Goal: Information Seeking & Learning: Learn about a topic

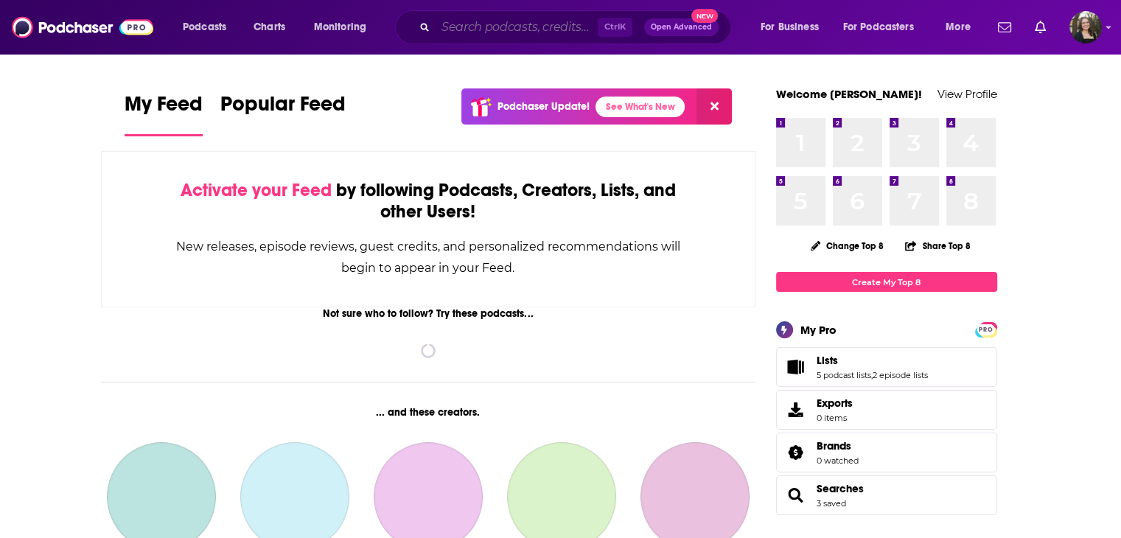
click at [482, 31] on input "Search podcasts, credits, & more..." at bounding box center [517, 27] width 162 height 24
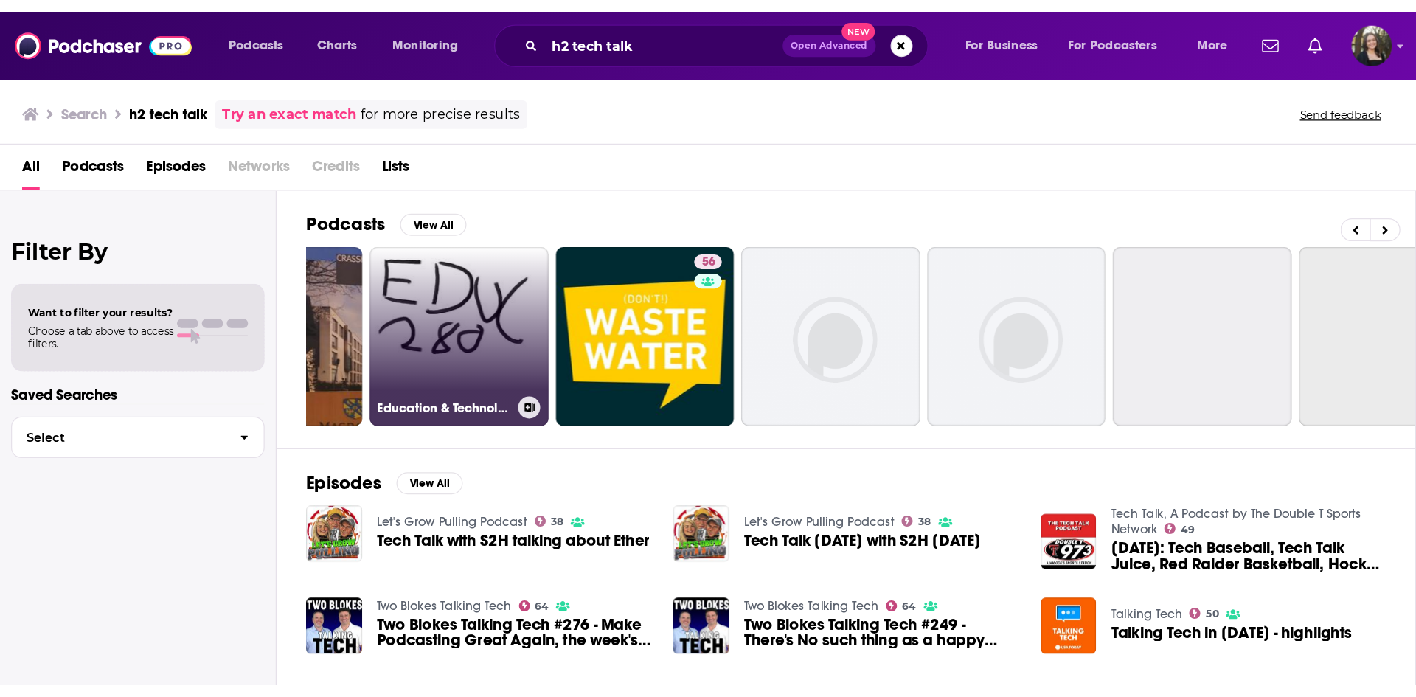
scroll to position [0, 466]
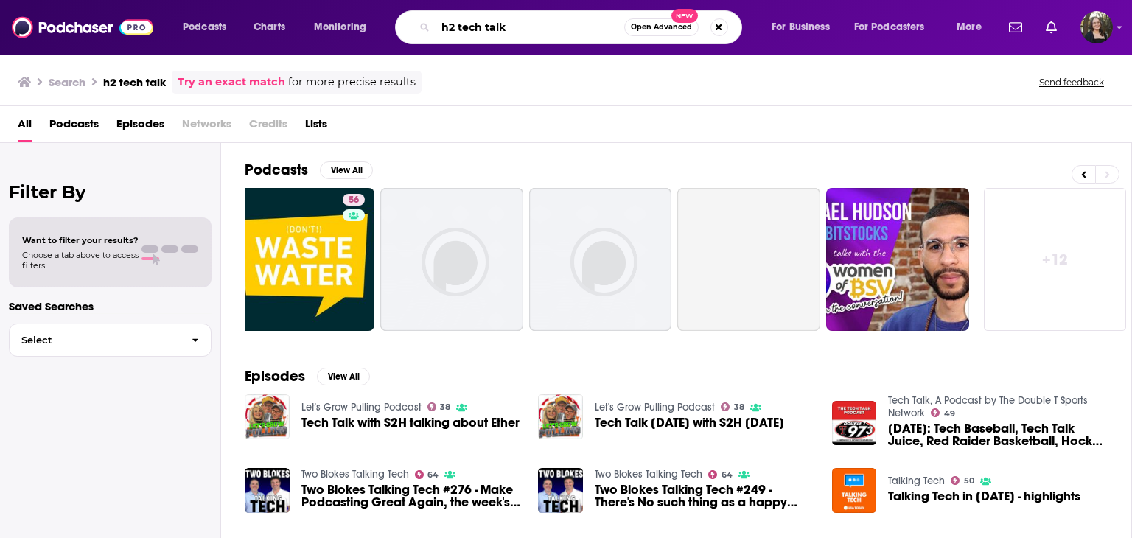
drag, startPoint x: 529, startPoint y: 24, endPoint x: 445, endPoint y: 10, distance: 85.3
click at [445, 10] on div "h2 tech talk Open Advanced New" at bounding box center [568, 27] width 347 height 34
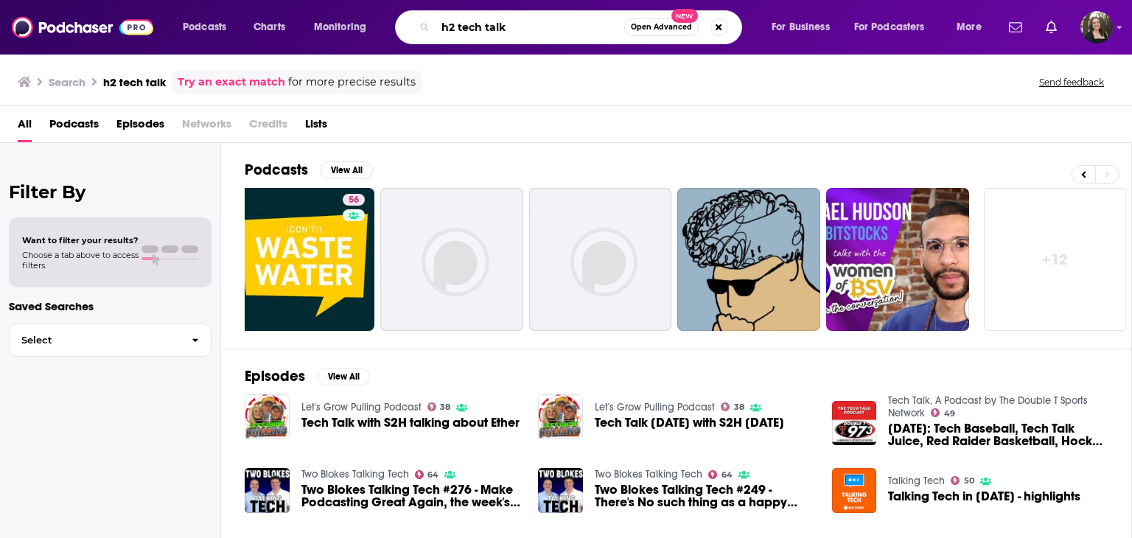
type input "h"
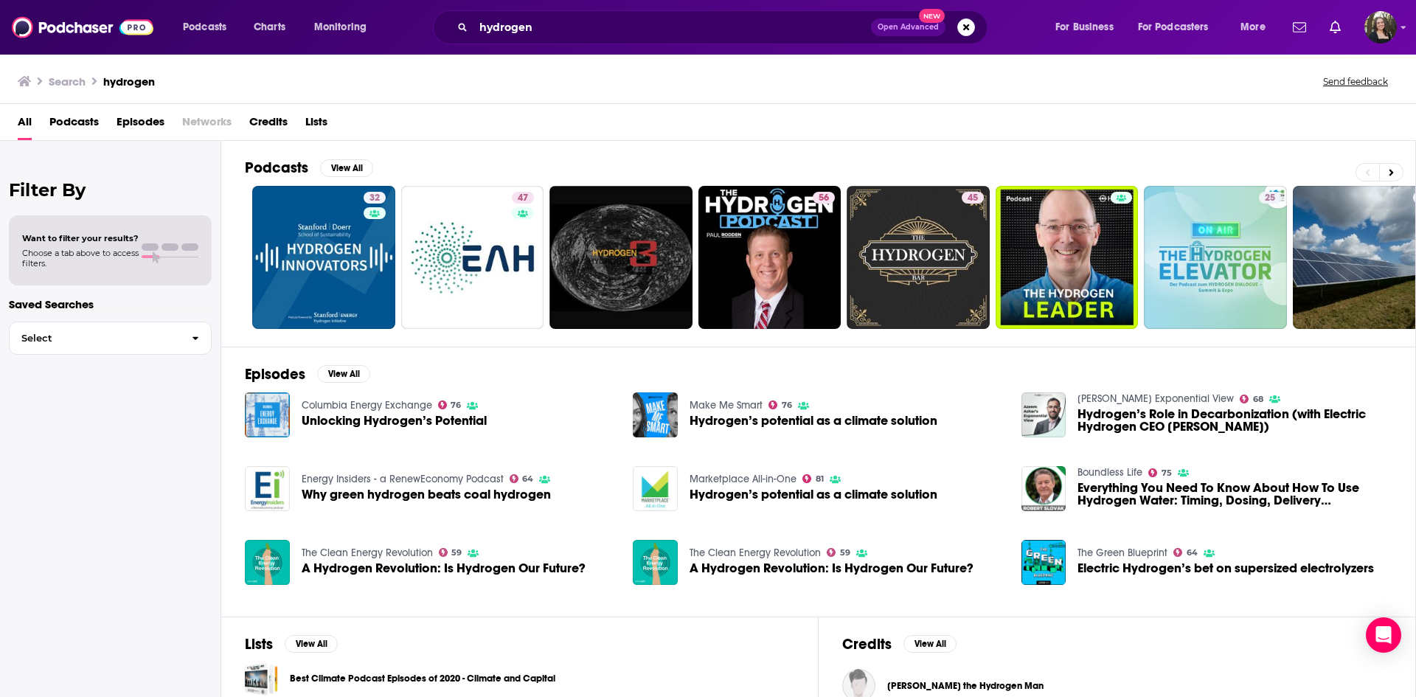
click at [84, 124] on span "Podcasts" at bounding box center [73, 125] width 49 height 30
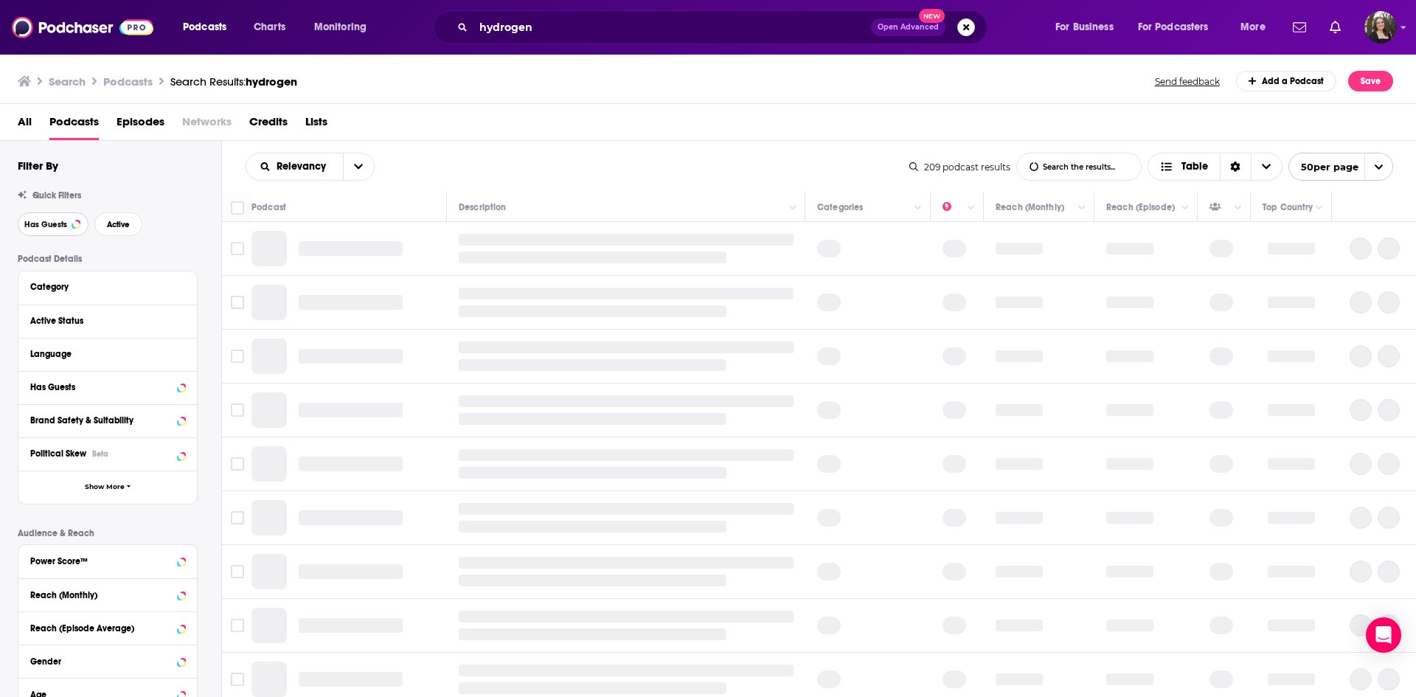
click at [48, 226] on span "Has Guests" at bounding box center [45, 224] width 43 height 8
click at [107, 226] on span "Active" at bounding box center [118, 224] width 23 height 8
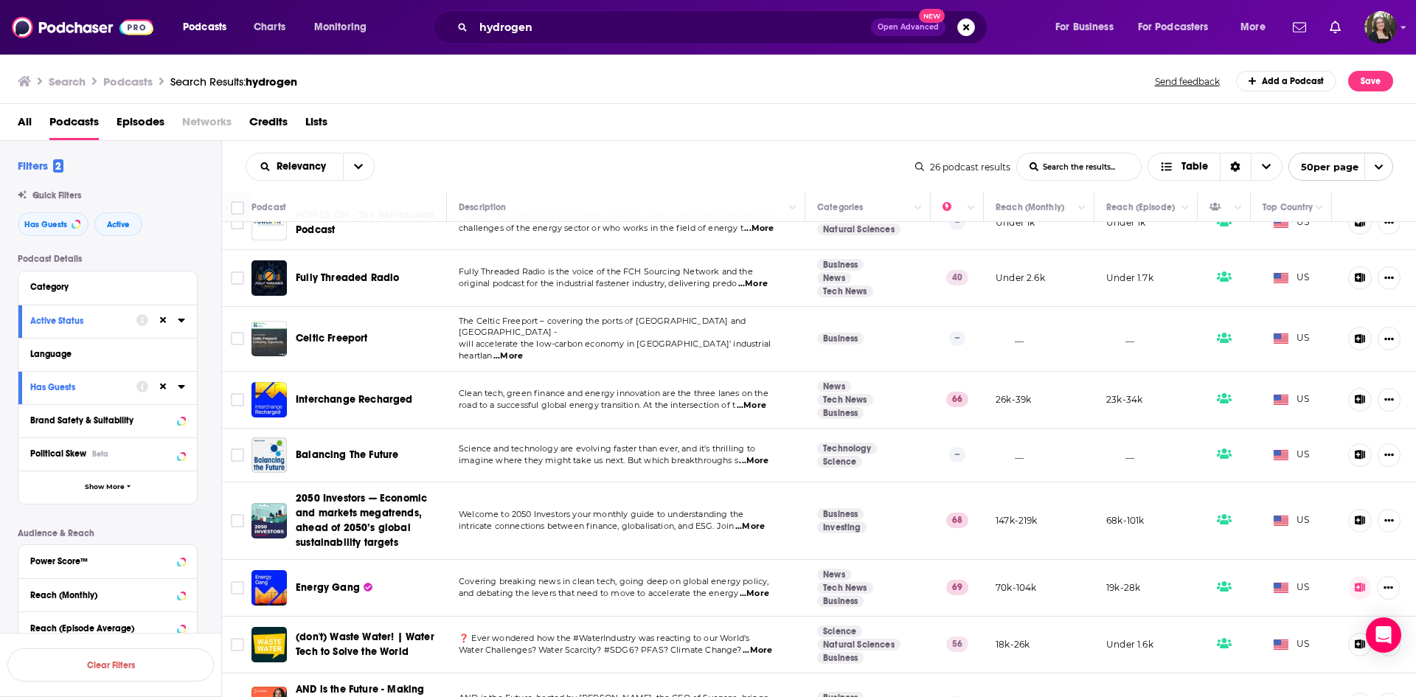
scroll to position [1036, 0]
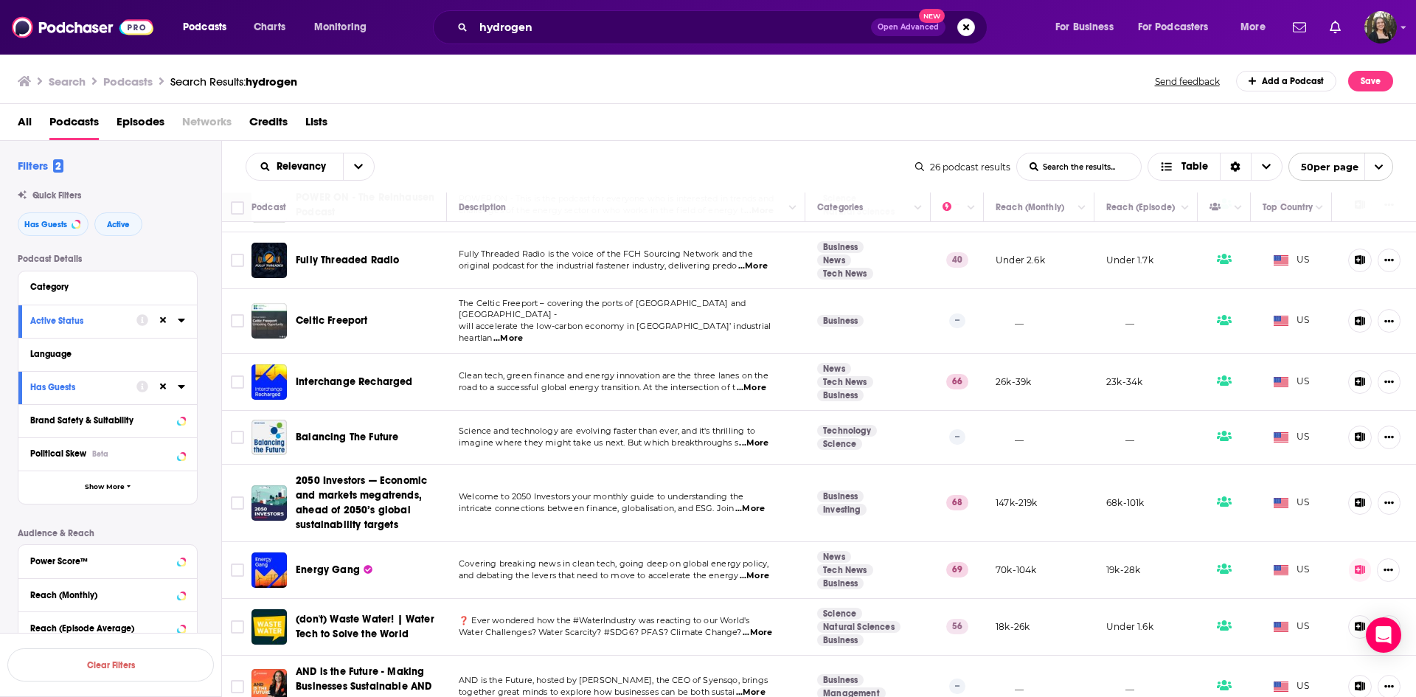
click at [139, 119] on span "Episodes" at bounding box center [140, 125] width 48 height 30
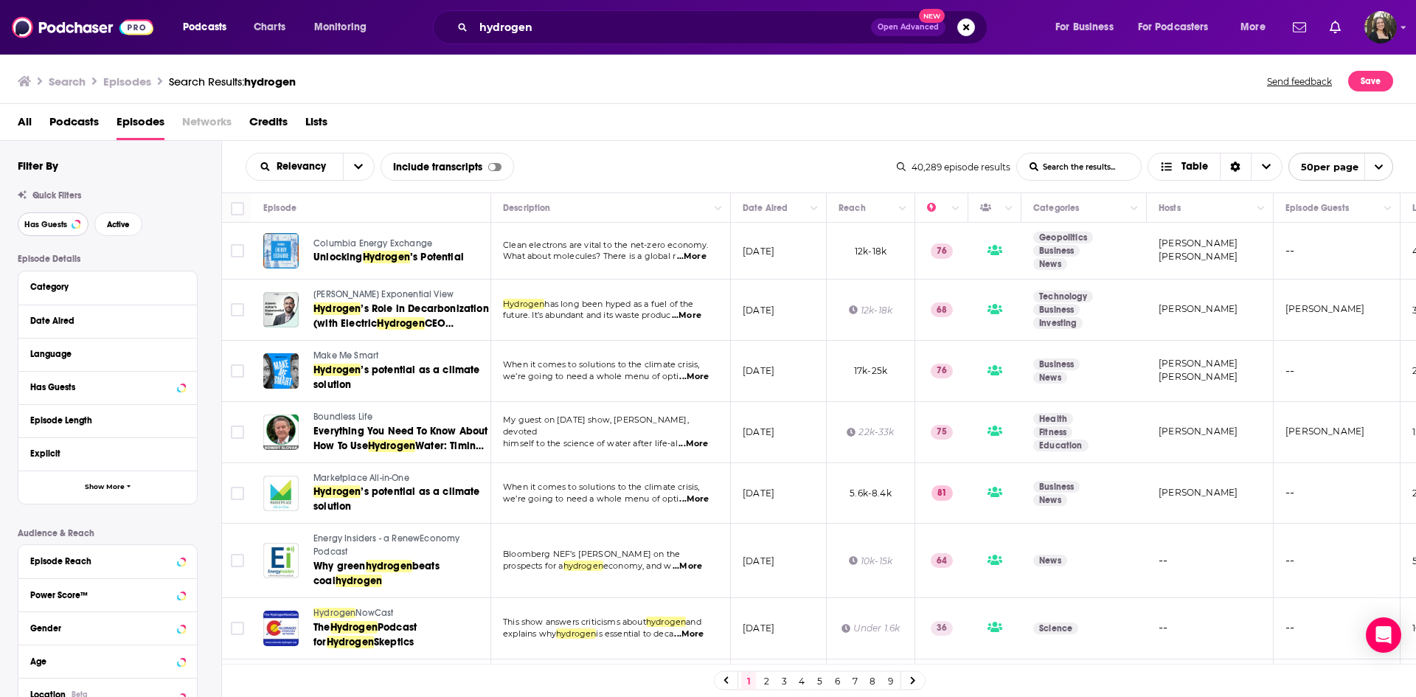
click at [44, 229] on button "Has Guests" at bounding box center [53, 224] width 71 height 24
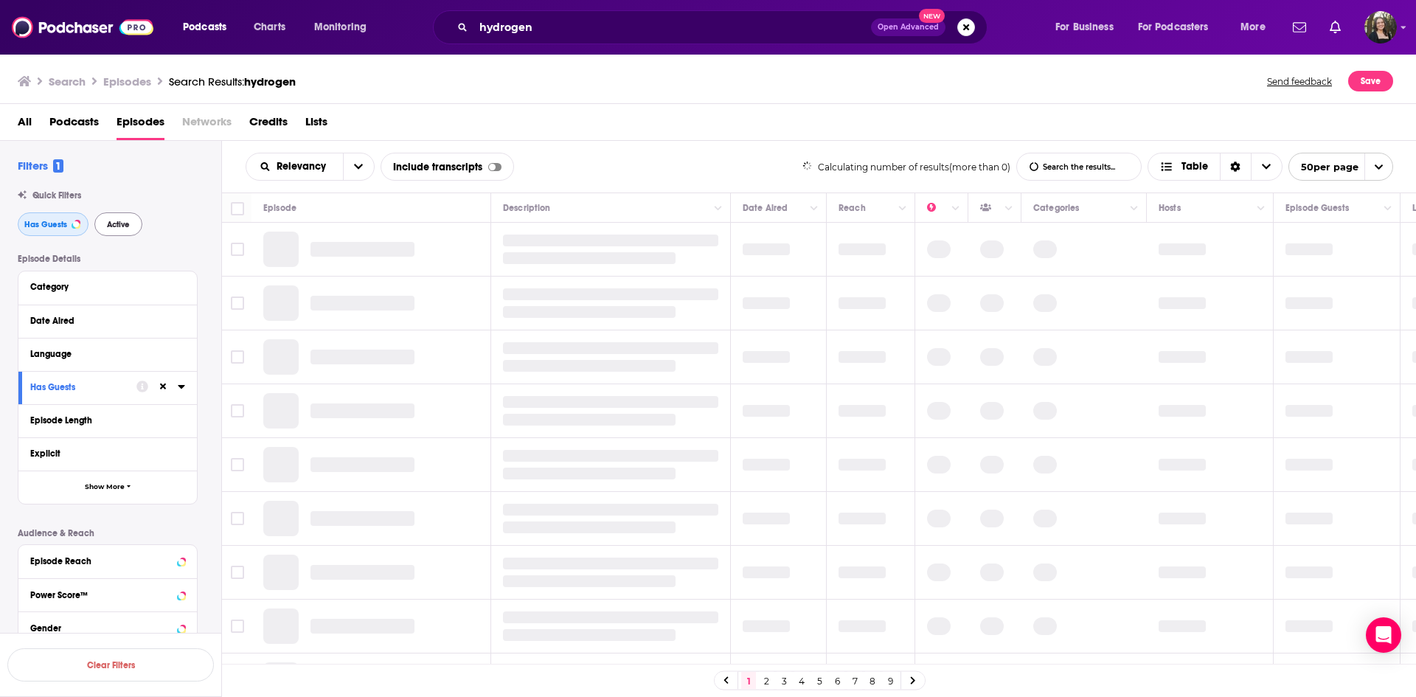
click at [53, 217] on button "Has Guests" at bounding box center [53, 224] width 71 height 24
click at [137, 222] on button "Active" at bounding box center [118, 224] width 48 height 24
click at [59, 221] on span "Has Guests" at bounding box center [45, 224] width 43 height 8
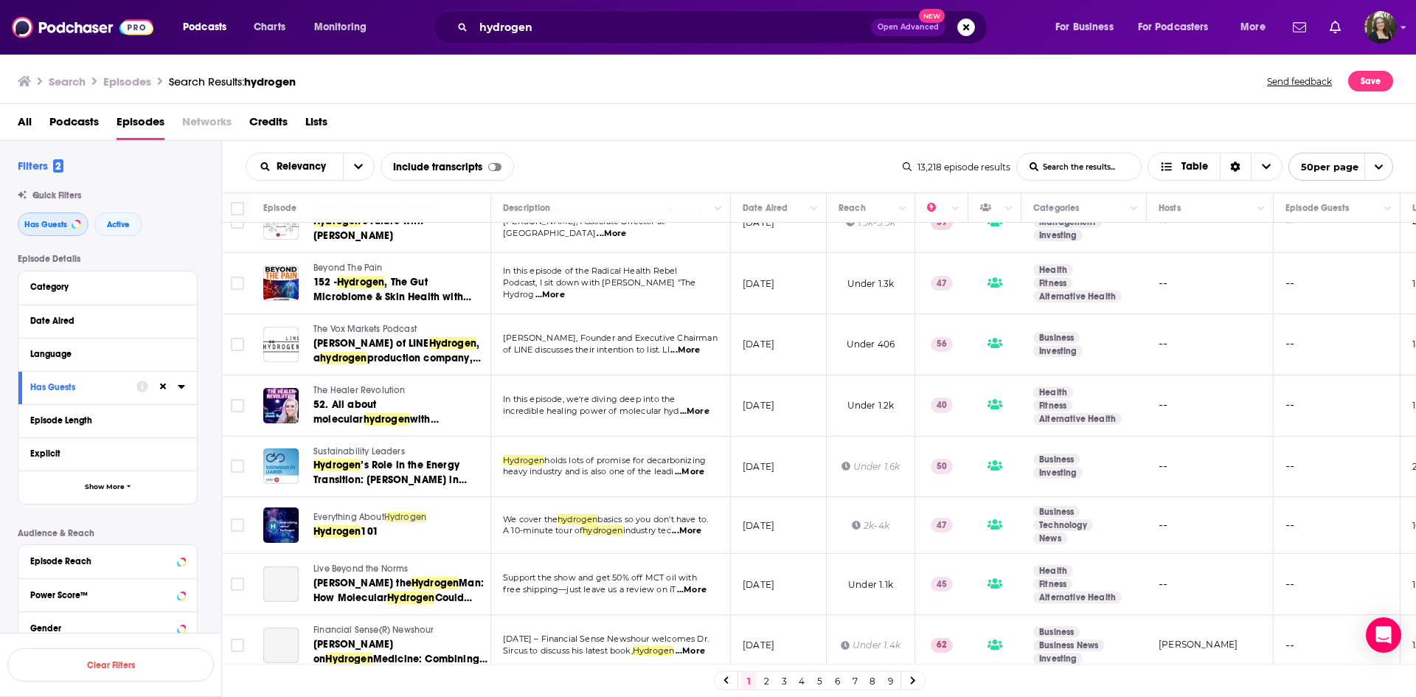
scroll to position [2673, 0]
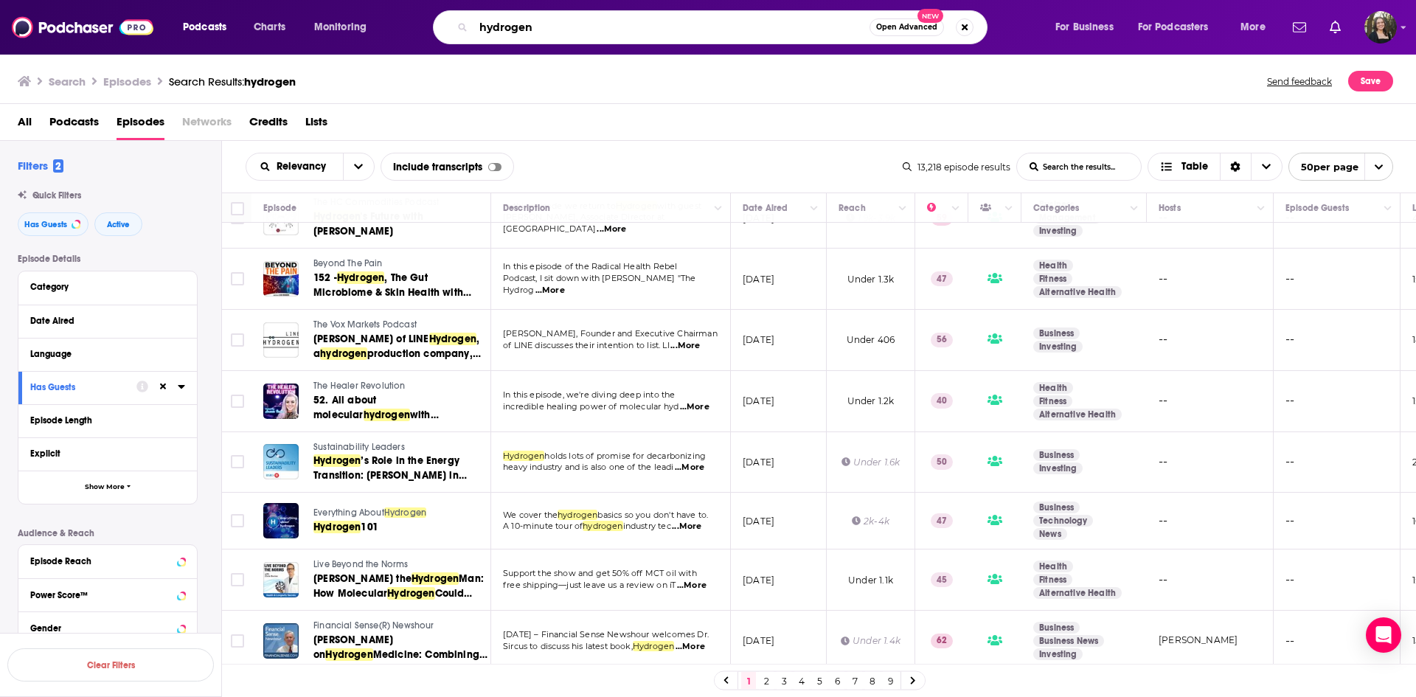
drag, startPoint x: 545, startPoint y: 34, endPoint x: 474, endPoint y: 15, distance: 73.3
click at [474, 14] on div "hydrogen Open Advanced New" at bounding box center [710, 27] width 554 height 34
type input "methane"
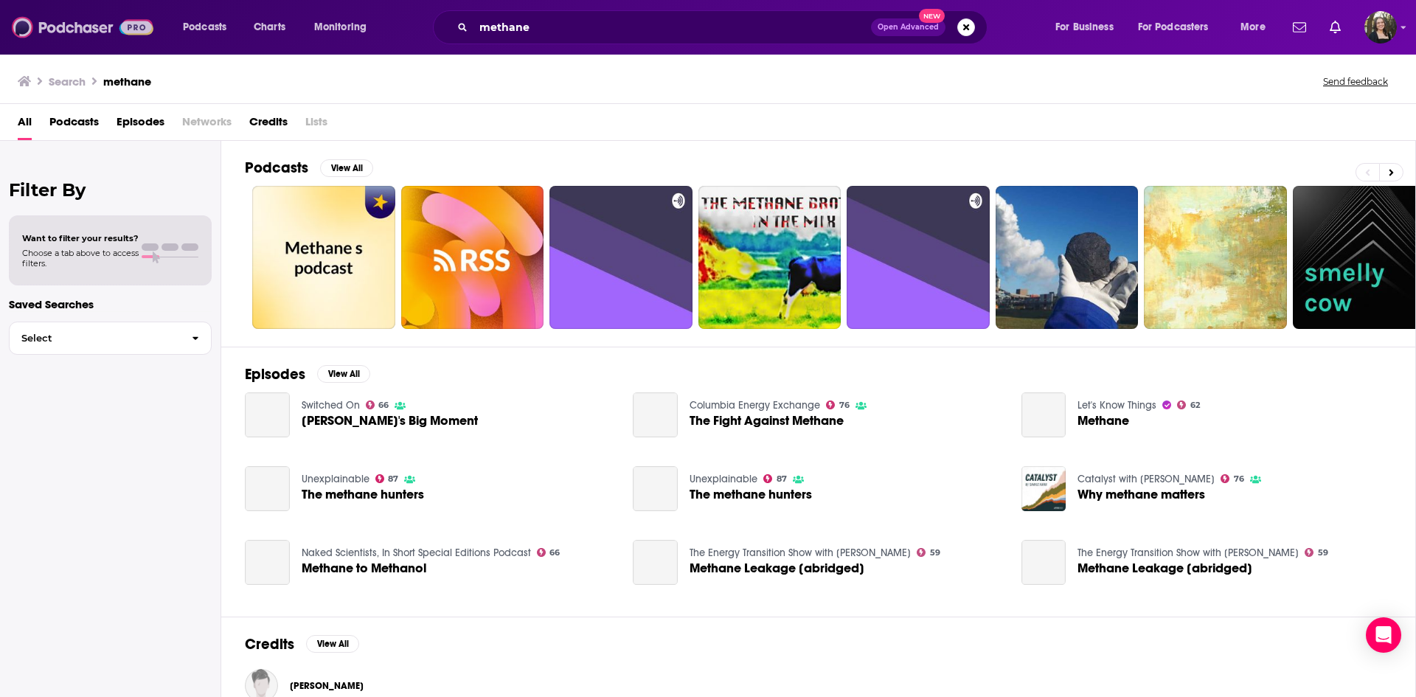
click at [71, 25] on img at bounding box center [83, 27] width 142 height 28
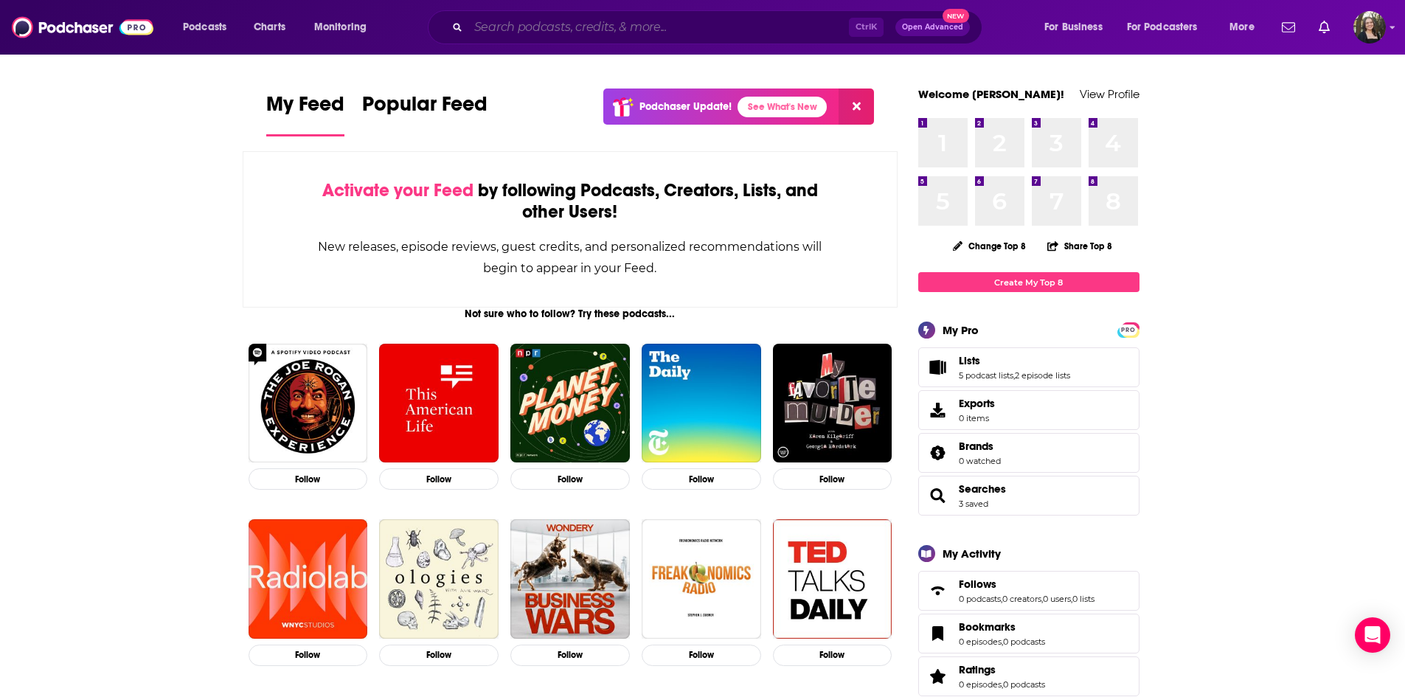
click at [566, 32] on input "Search podcasts, credits, & more..." at bounding box center [658, 27] width 380 height 24
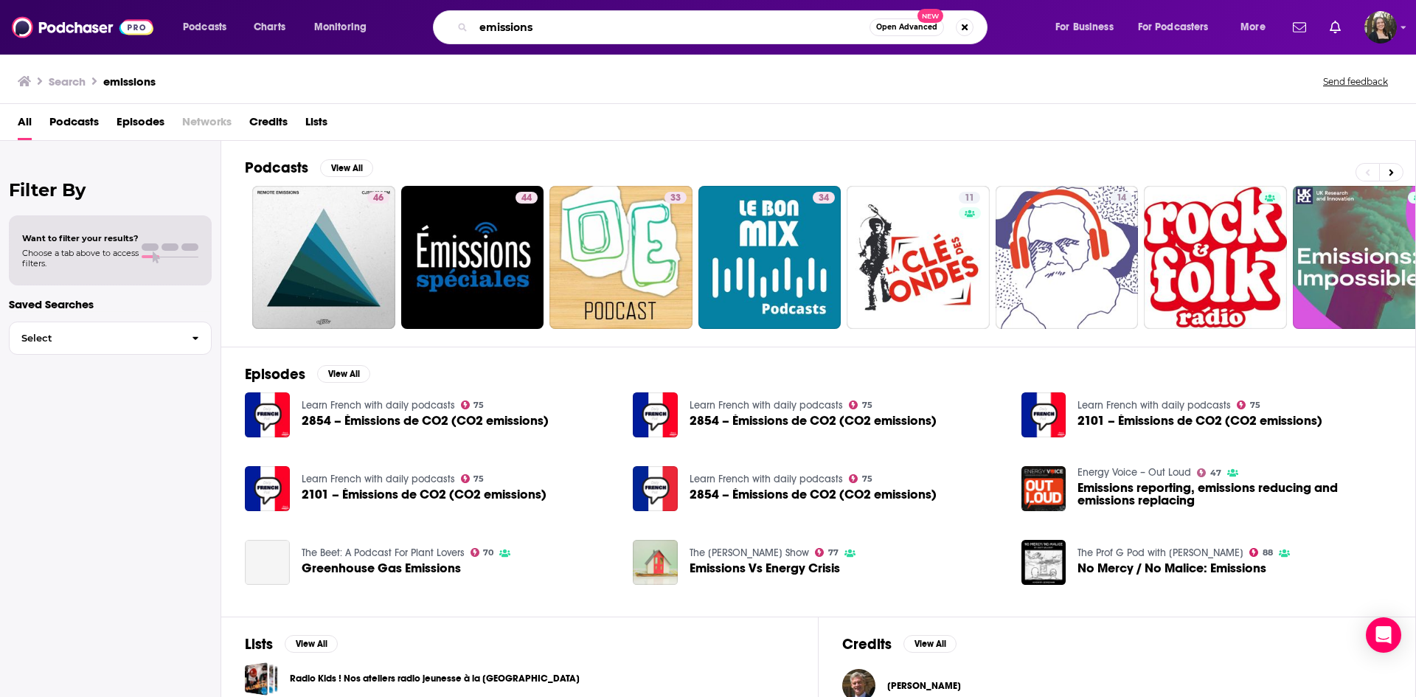
click at [478, 31] on input "emissions" at bounding box center [671, 27] width 396 height 24
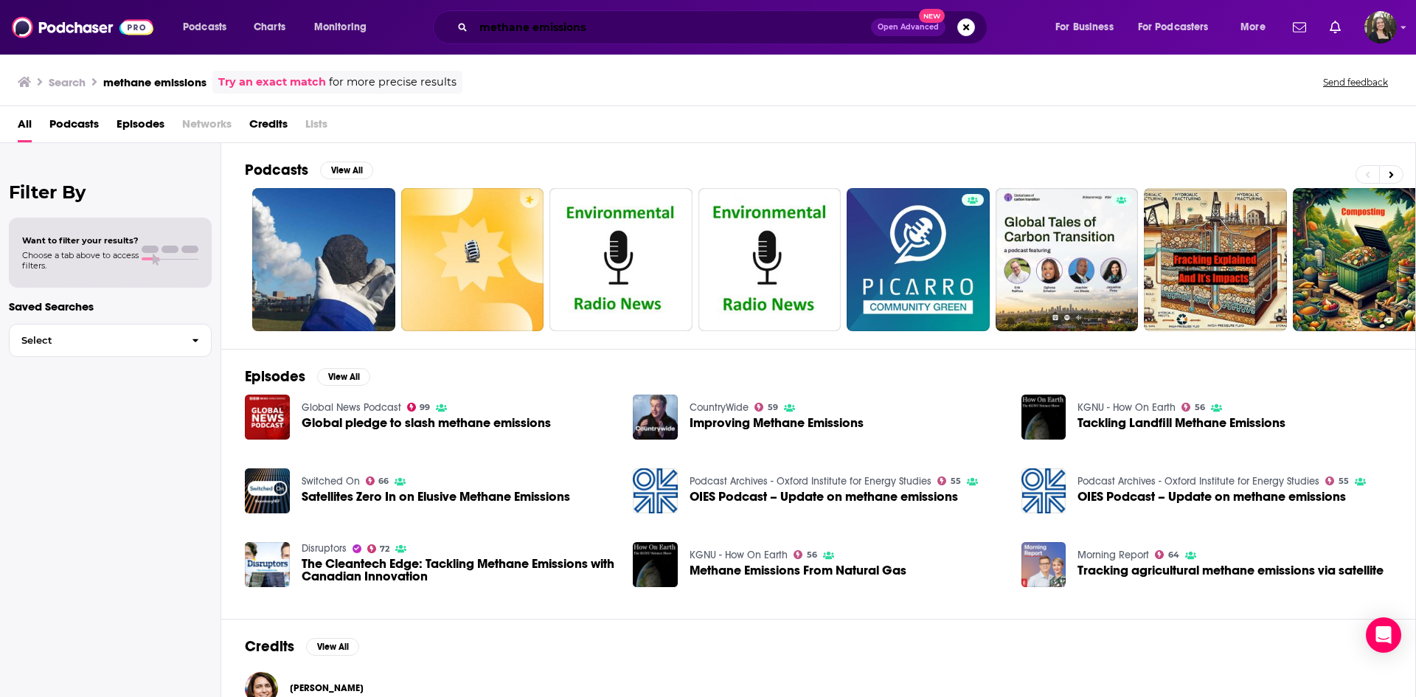
click at [534, 24] on input "methane emissions" at bounding box center [671, 27] width 397 height 24
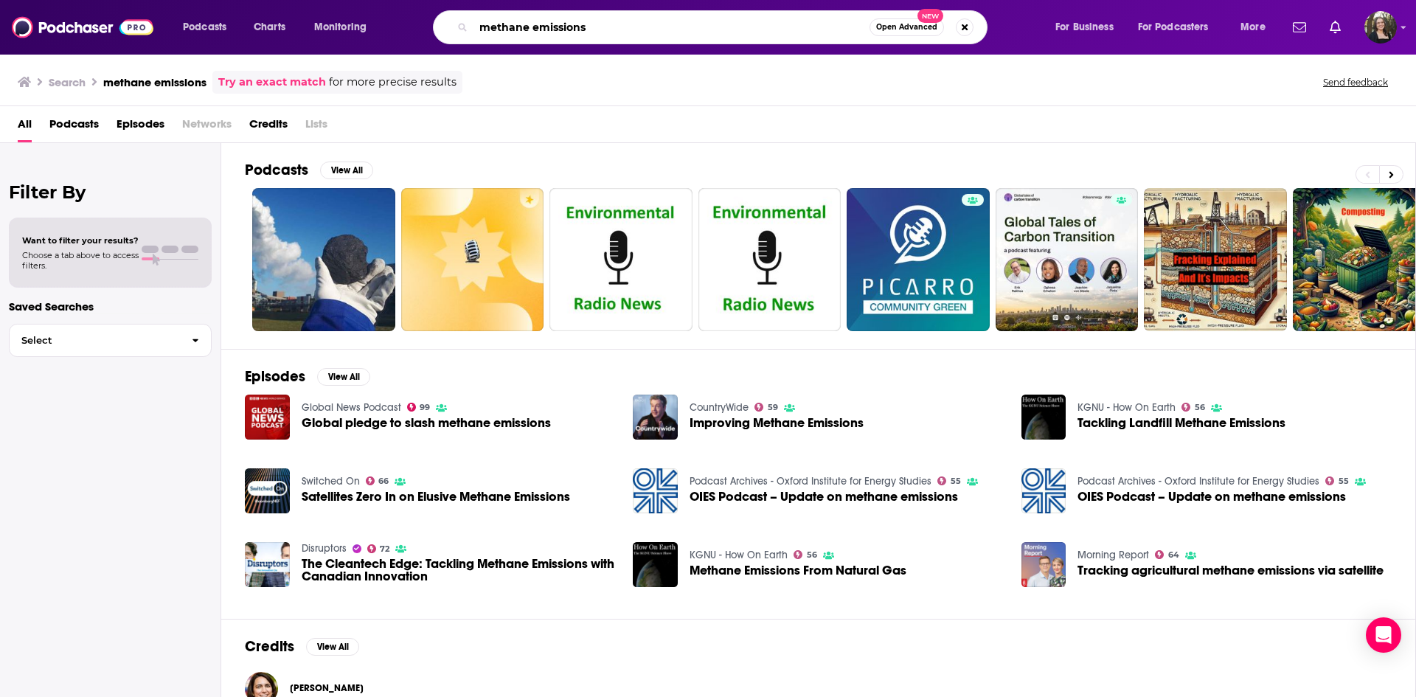
click at [658, 23] on input "methane emissions" at bounding box center [671, 27] width 396 height 24
click at [338, 369] on button "View All" at bounding box center [343, 377] width 53 height 18
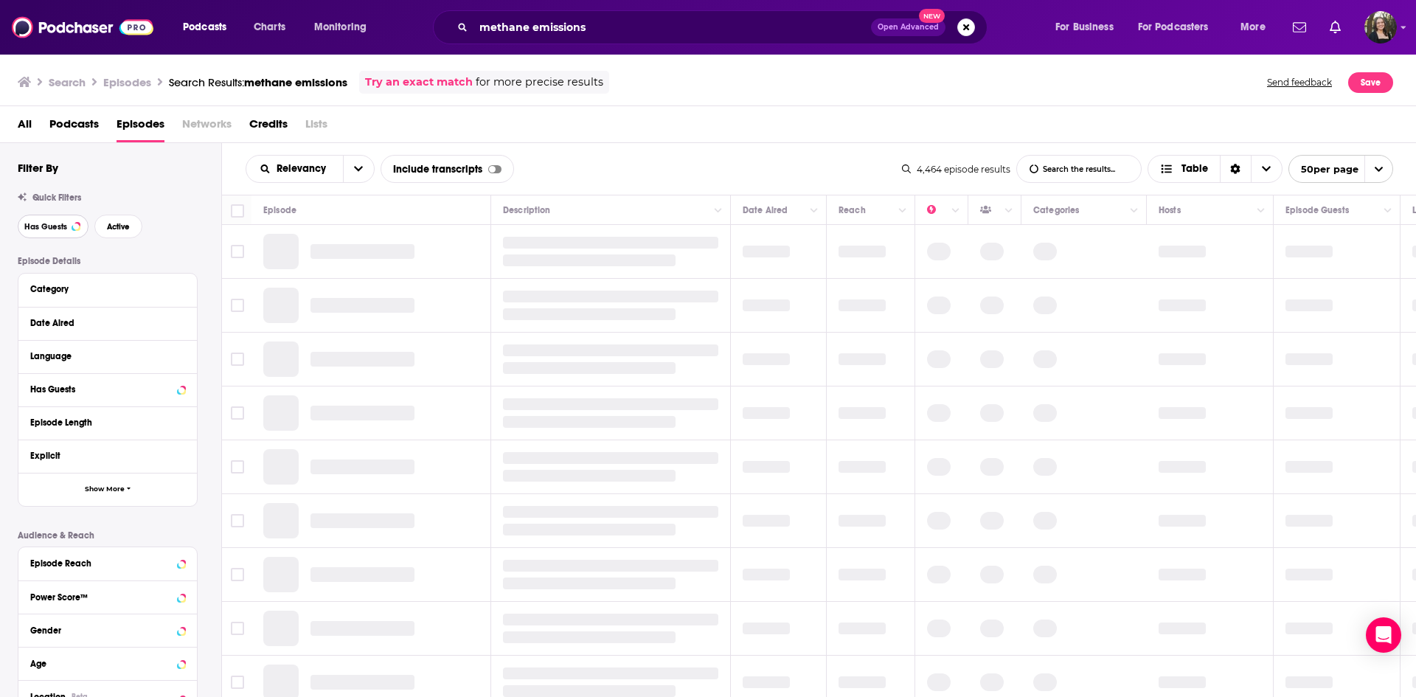
click at [51, 226] on span "Has Guests" at bounding box center [45, 227] width 43 height 8
click at [127, 226] on span "Active" at bounding box center [118, 227] width 23 height 8
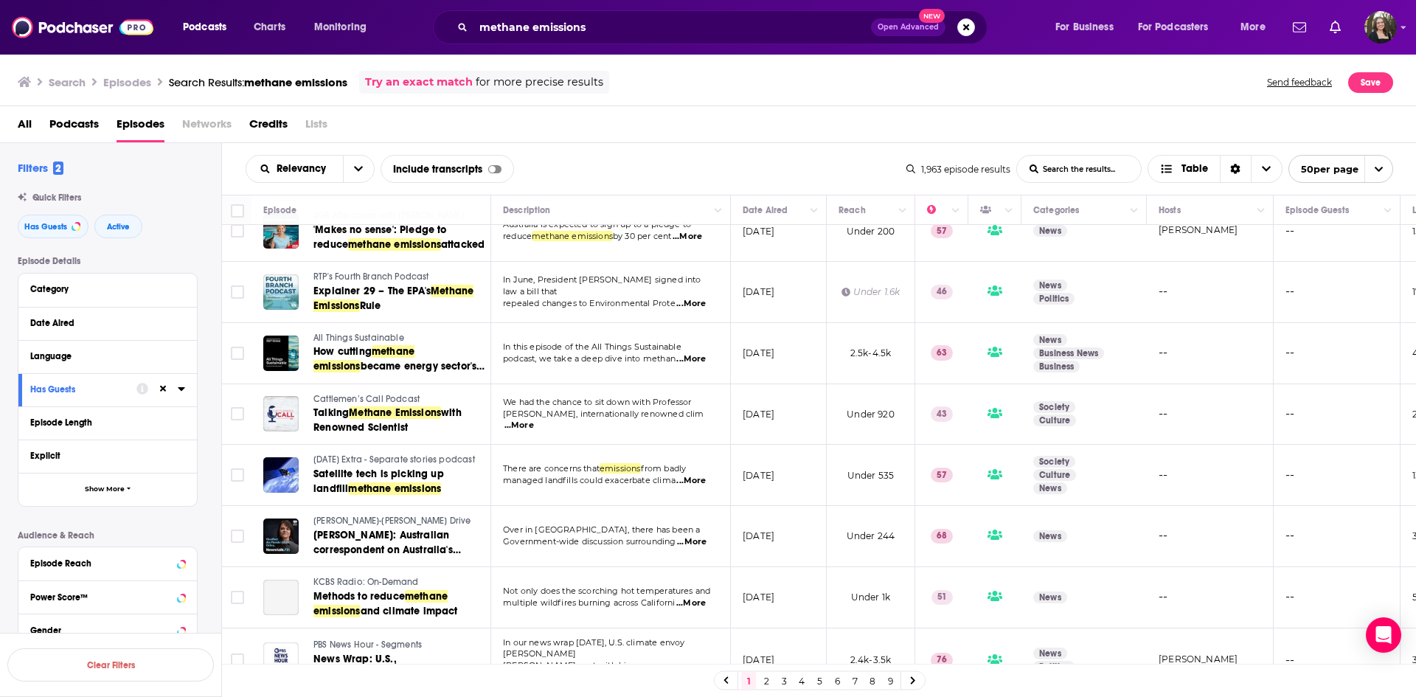
scroll to position [2643, 0]
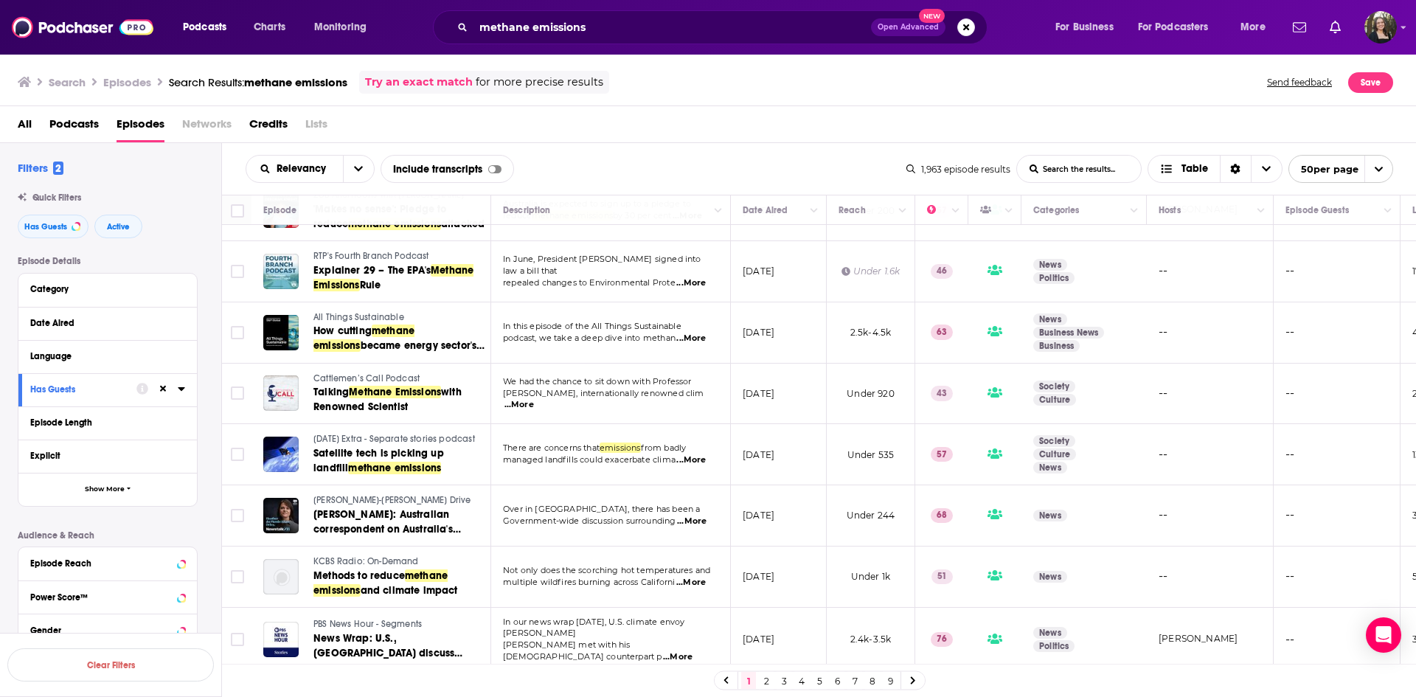
click at [765, 537] on link "2" at bounding box center [766, 681] width 15 height 18
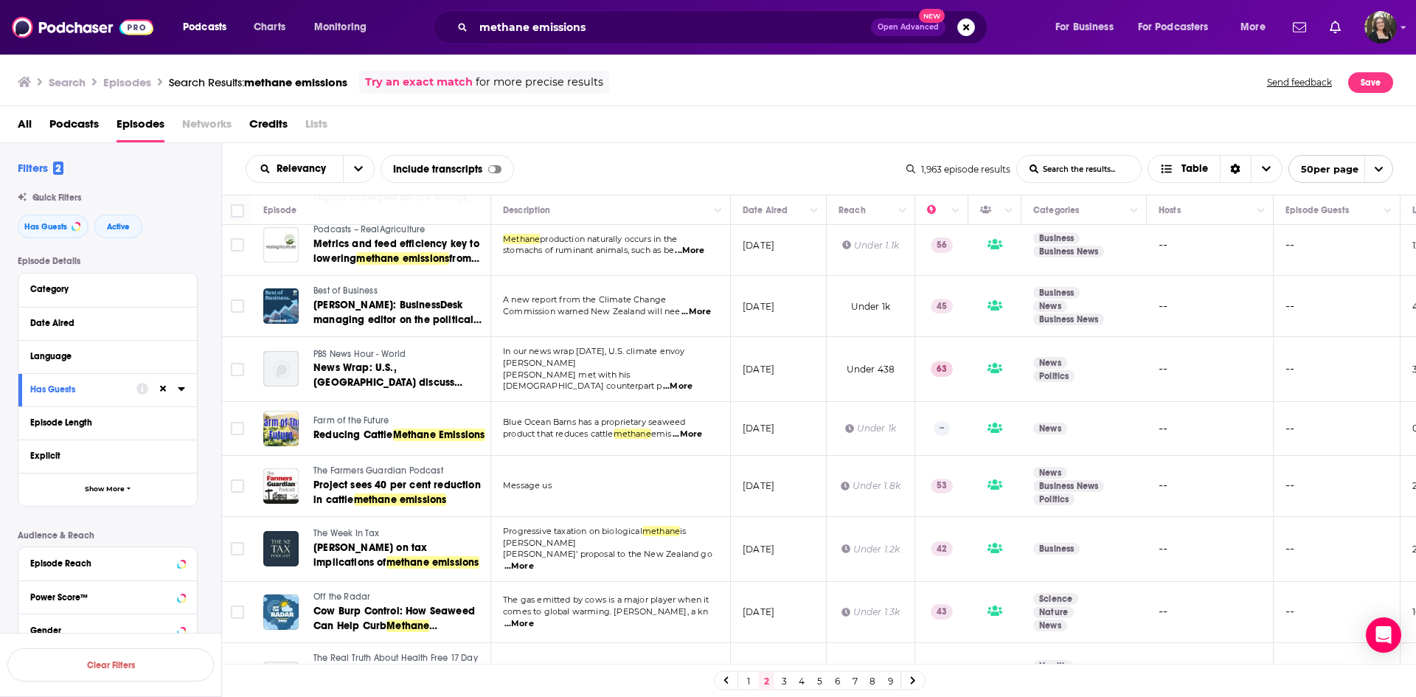
scroll to position [2678, 0]
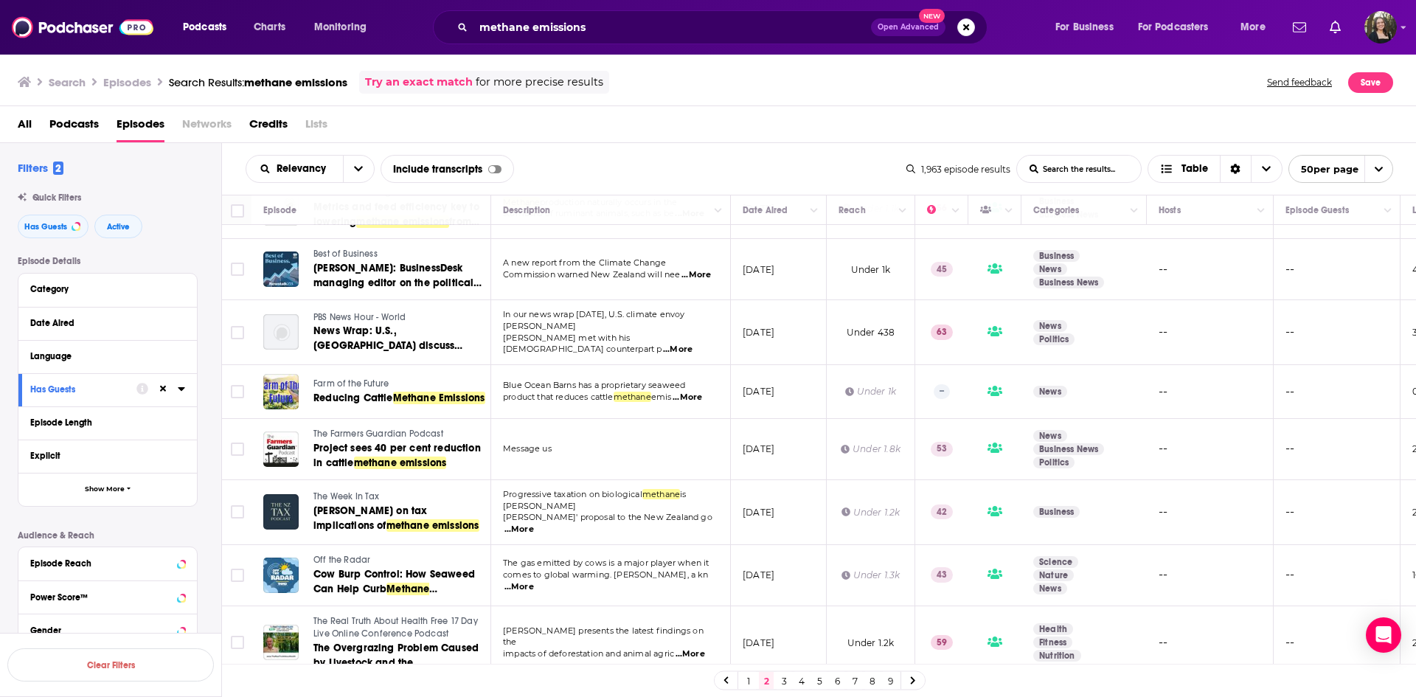
click at [779, 537] on link "3" at bounding box center [783, 681] width 15 height 18
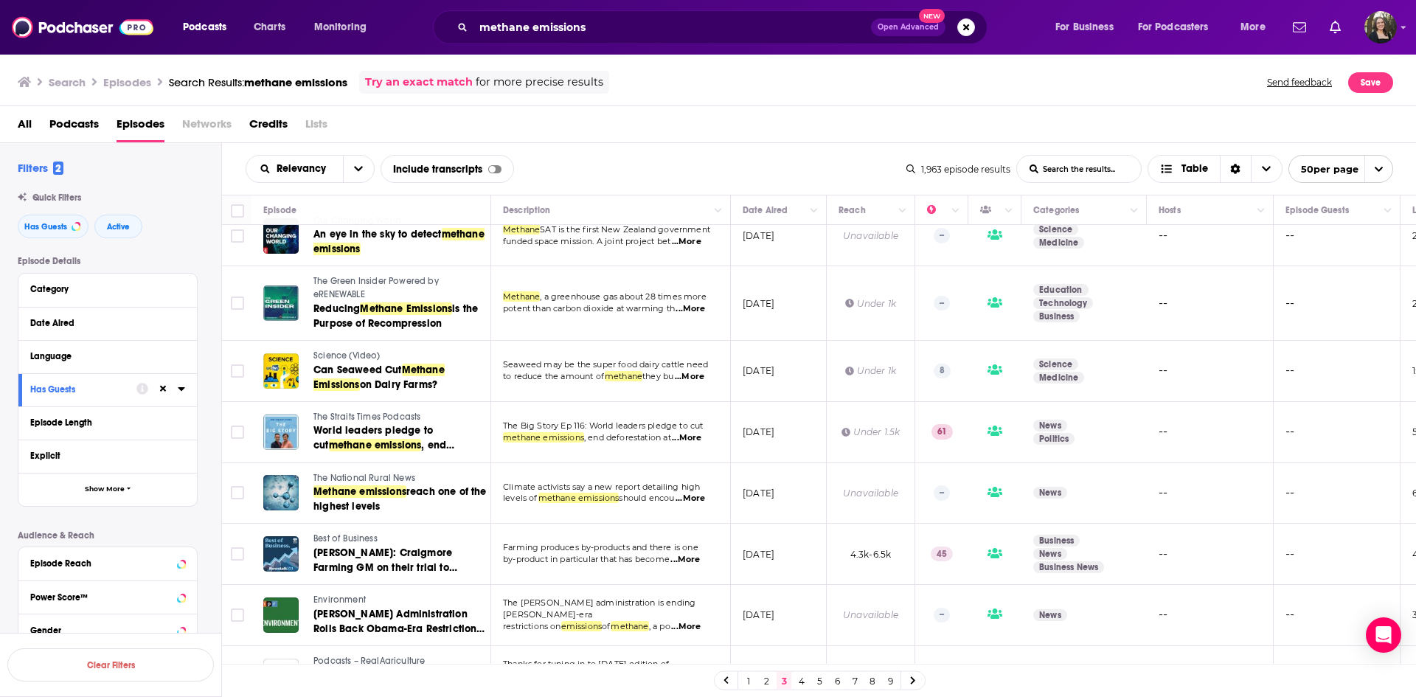
scroll to position [2685, 0]
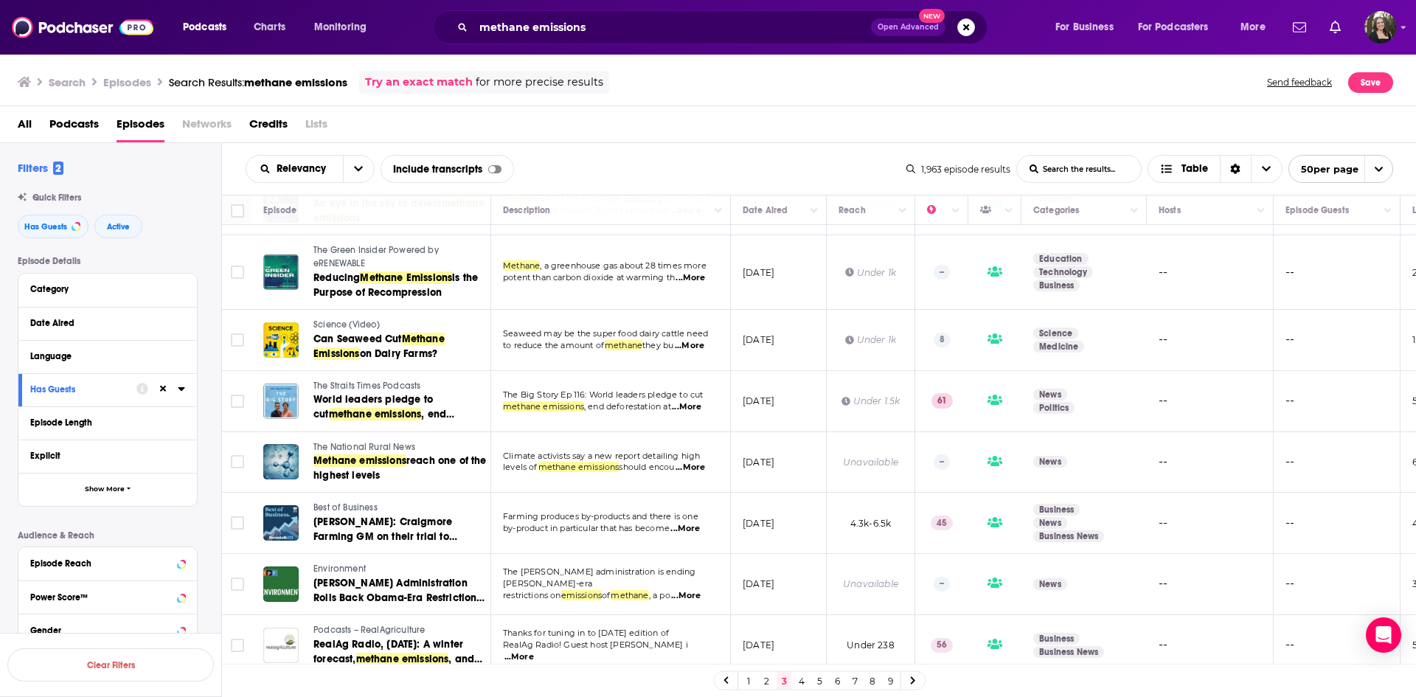
click at [805, 537] on link "4" at bounding box center [801, 681] width 15 height 18
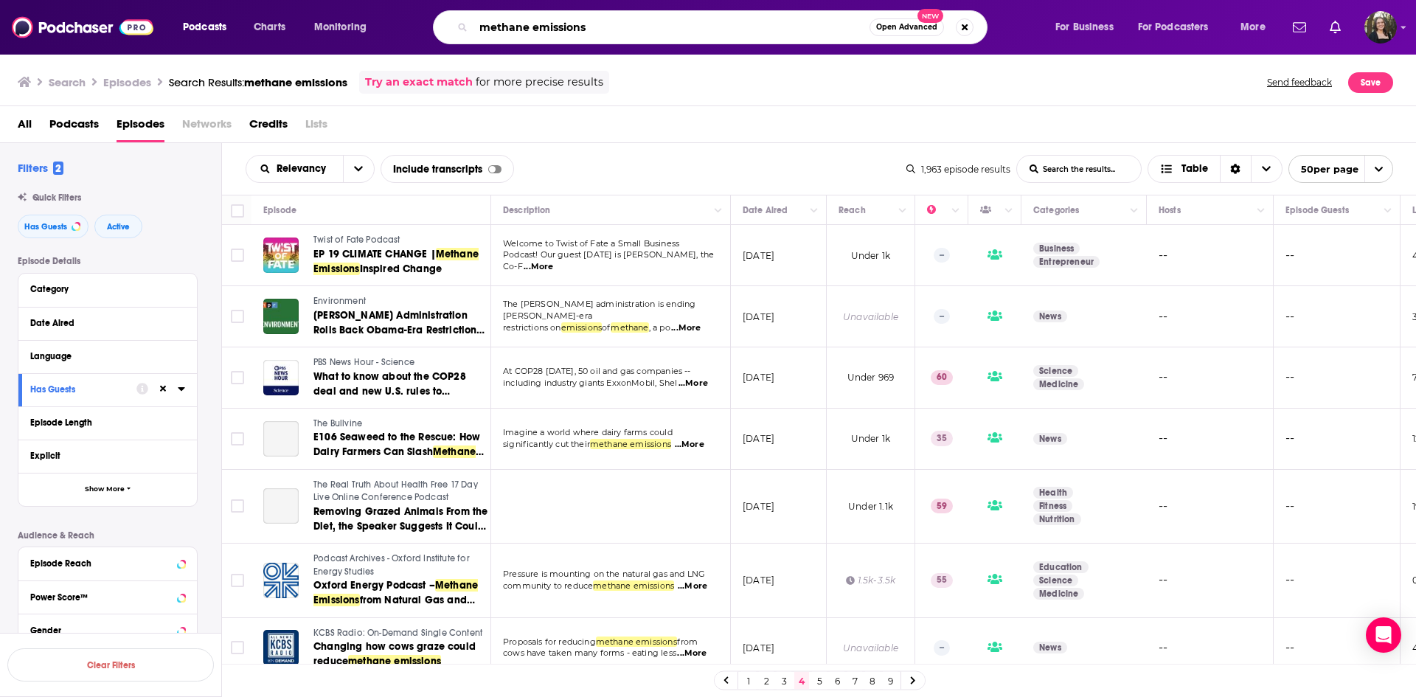
drag, startPoint x: 595, startPoint y: 27, endPoint x: 422, endPoint y: 27, distance: 172.5
click at [422, 27] on div "methane emissions Open Advanced New" at bounding box center [724, 27] width 630 height 34
type input "oil and gas methane"
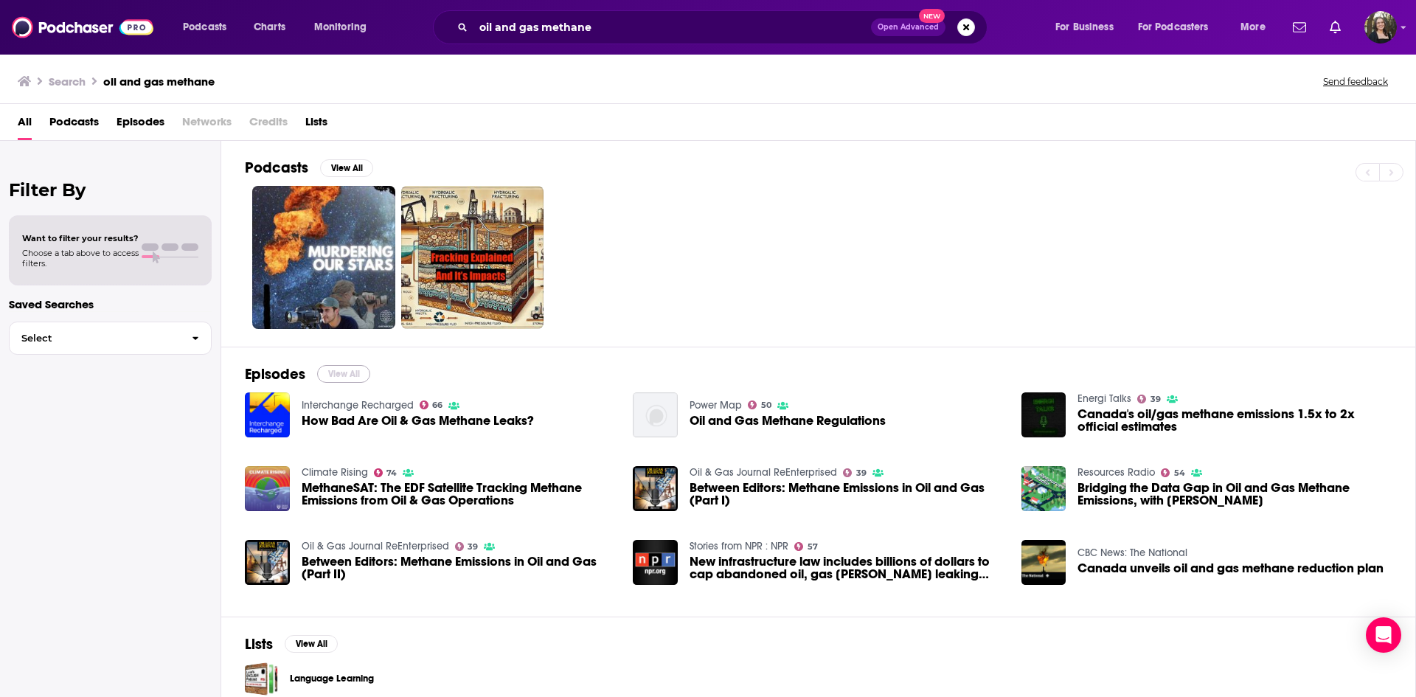
click at [349, 370] on button "View All" at bounding box center [343, 374] width 53 height 18
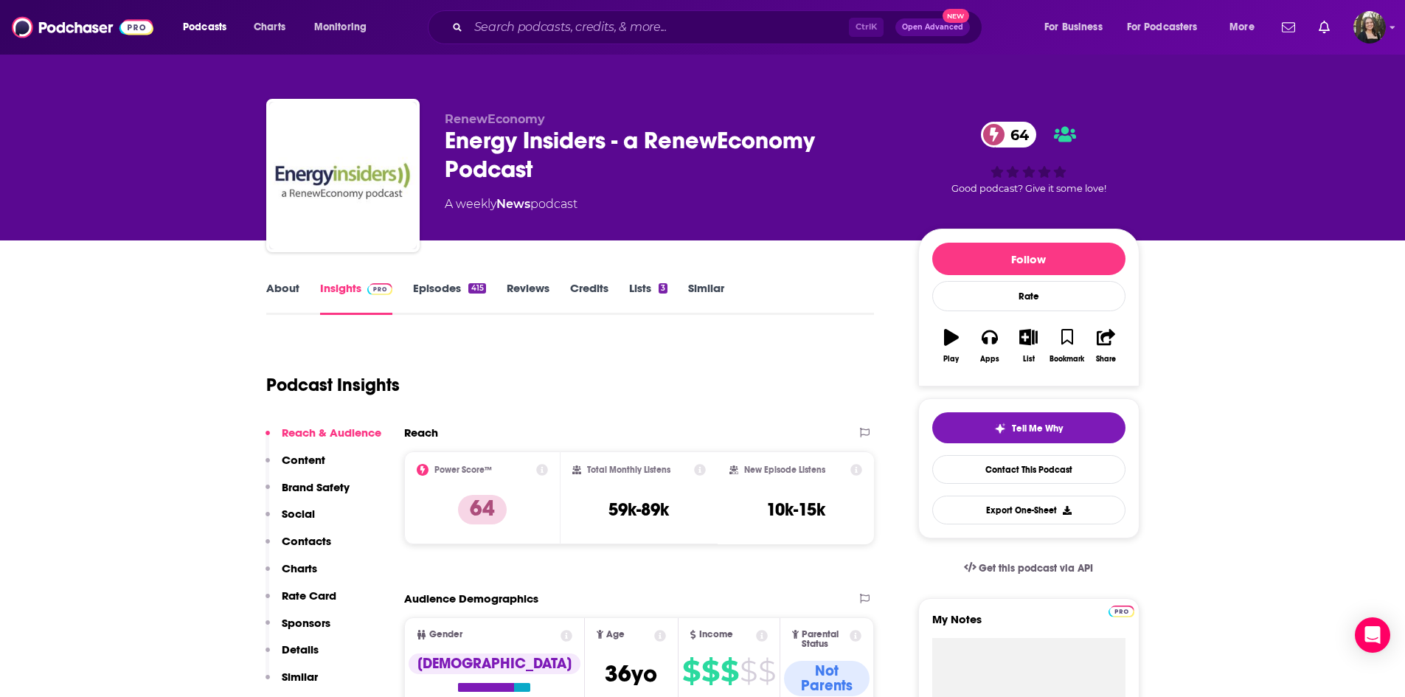
click at [440, 290] on link "Episodes 415" at bounding box center [449, 298] width 72 height 34
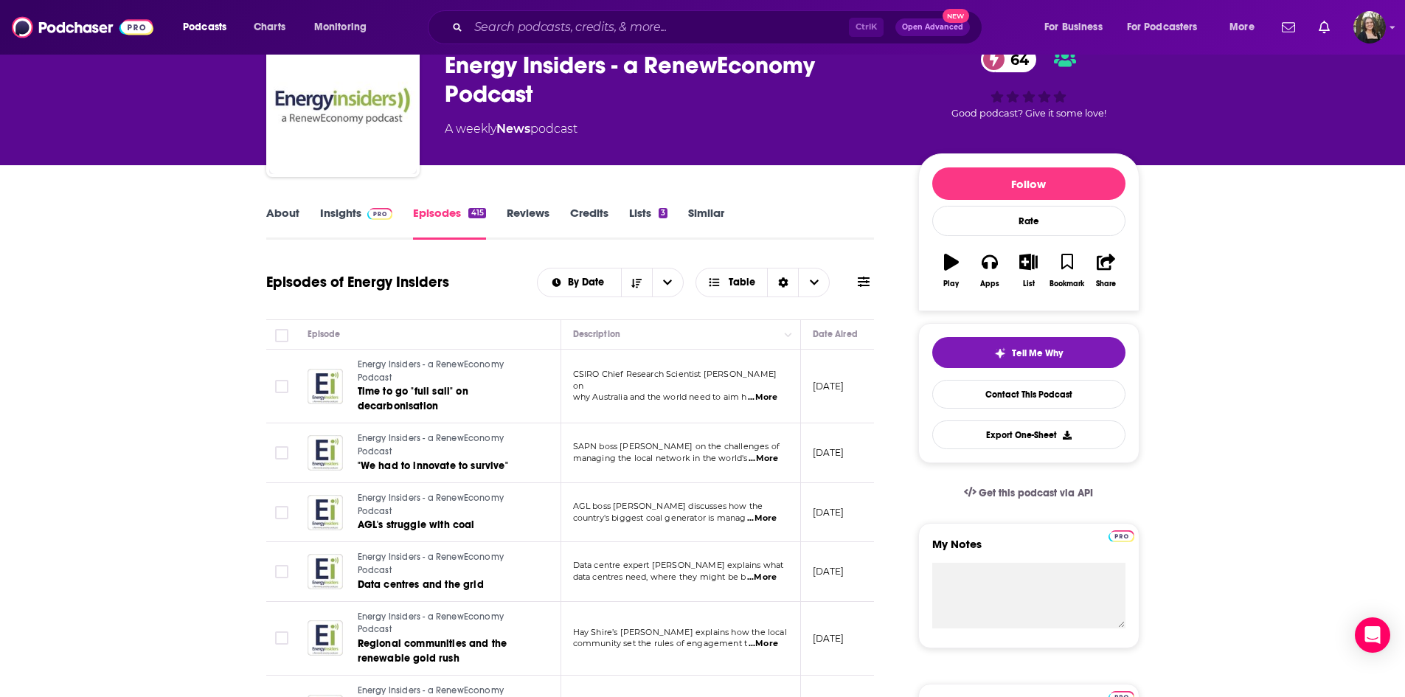
scroll to position [76, 0]
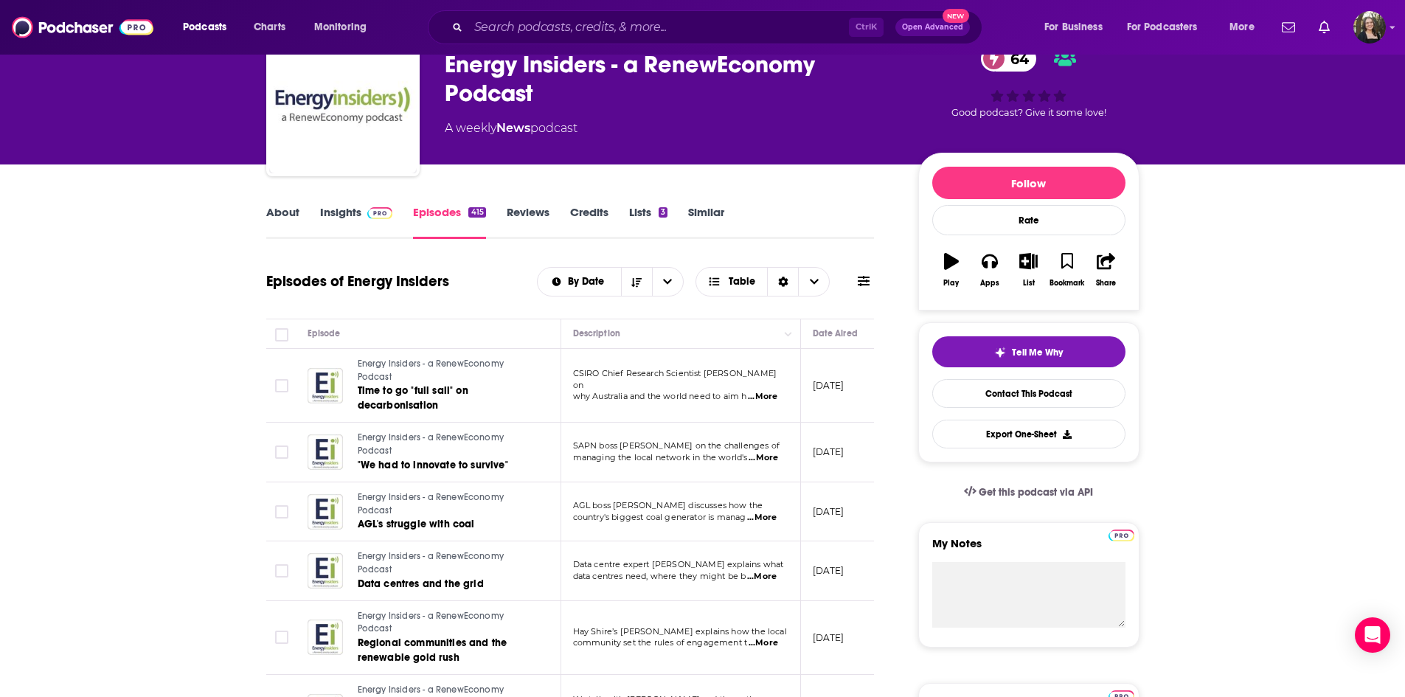
click at [777, 394] on span "...More" at bounding box center [762, 397] width 29 height 12
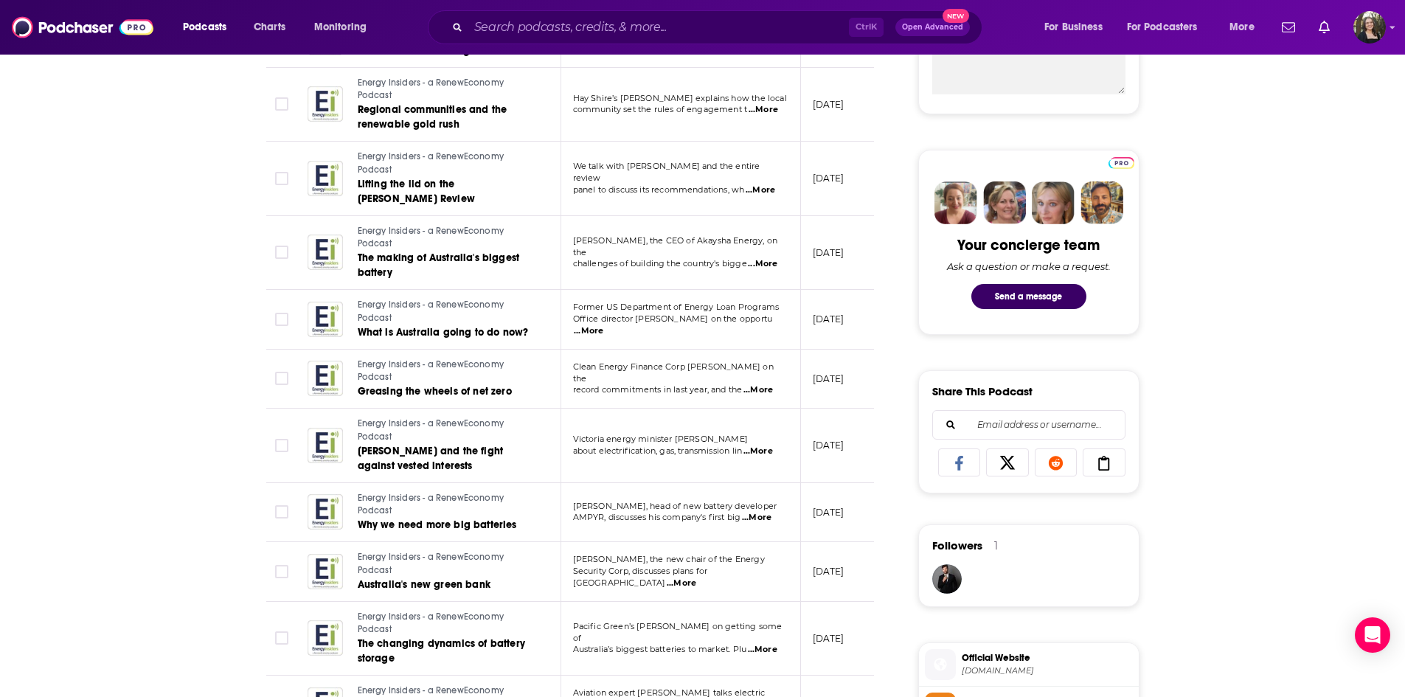
scroll to position [635, 0]
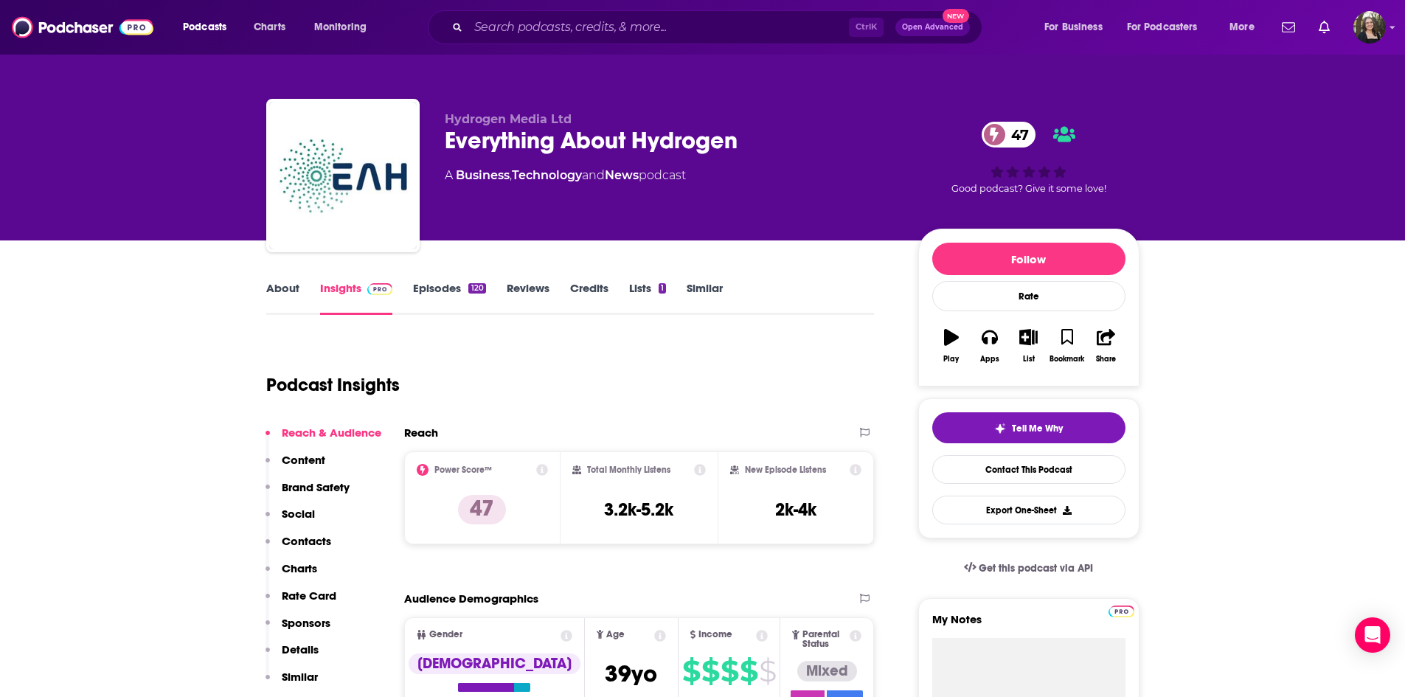
click at [453, 291] on link "Episodes 120" at bounding box center [449, 298] width 72 height 34
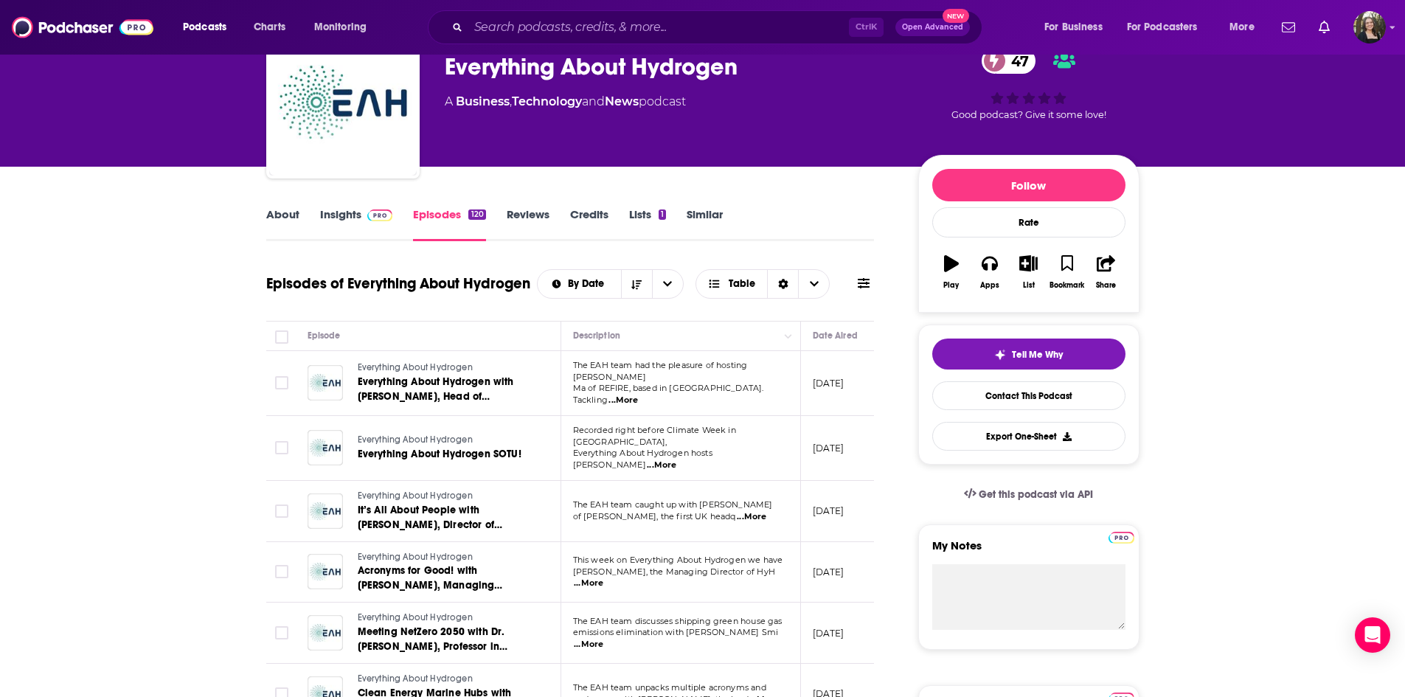
scroll to position [147, 0]
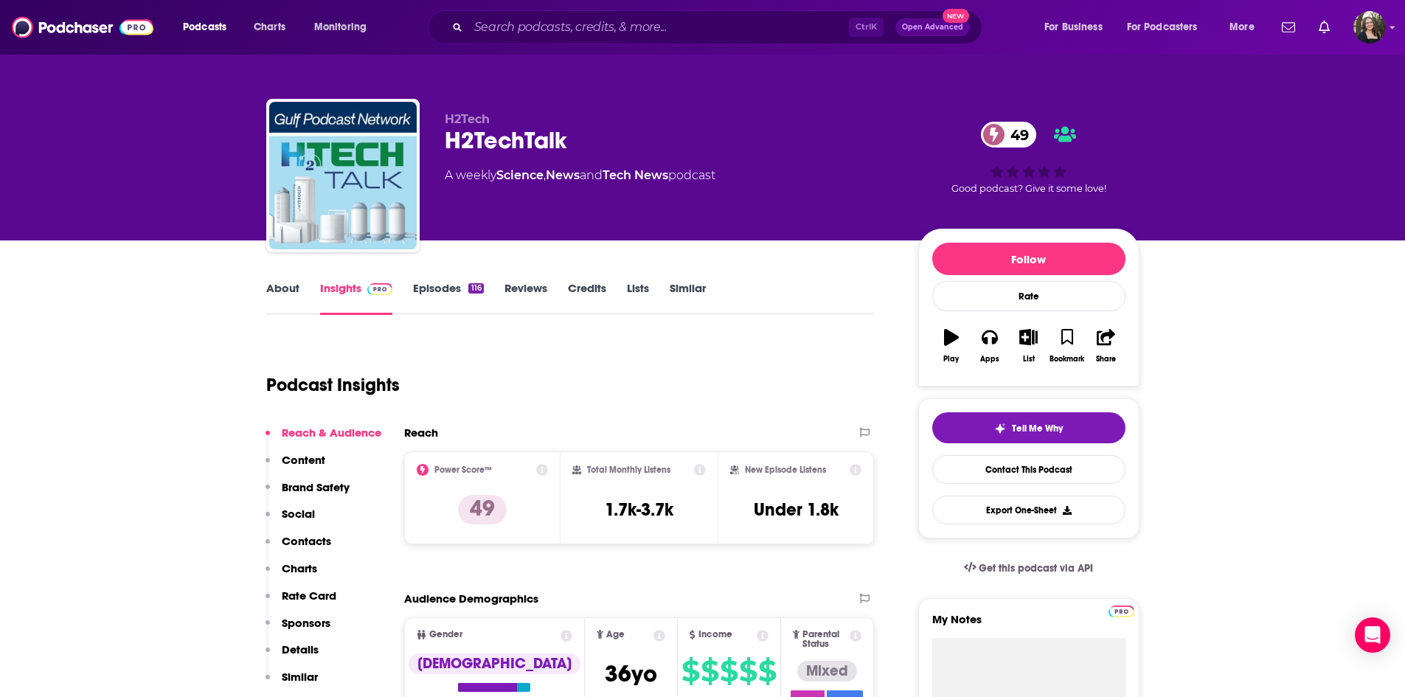
click at [434, 296] on link "Episodes 116" at bounding box center [448, 298] width 70 height 34
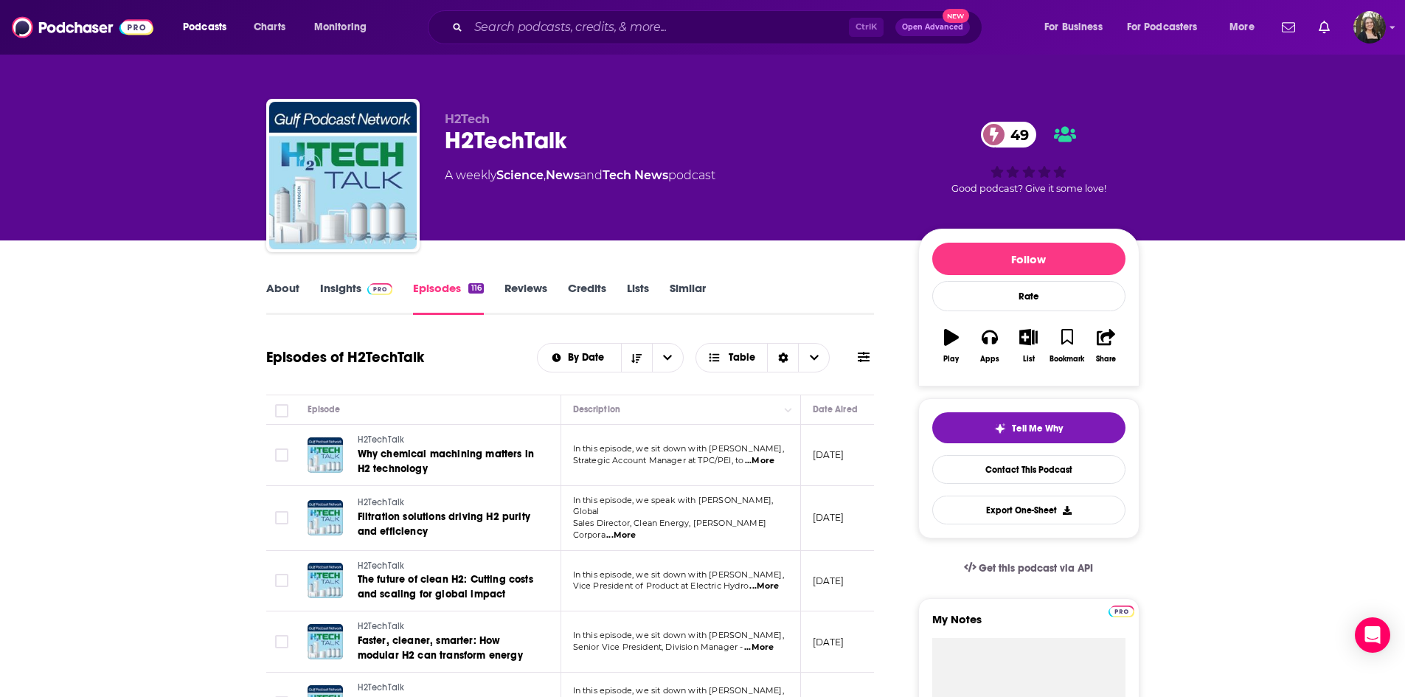
click at [286, 284] on link "About" at bounding box center [282, 298] width 33 height 34
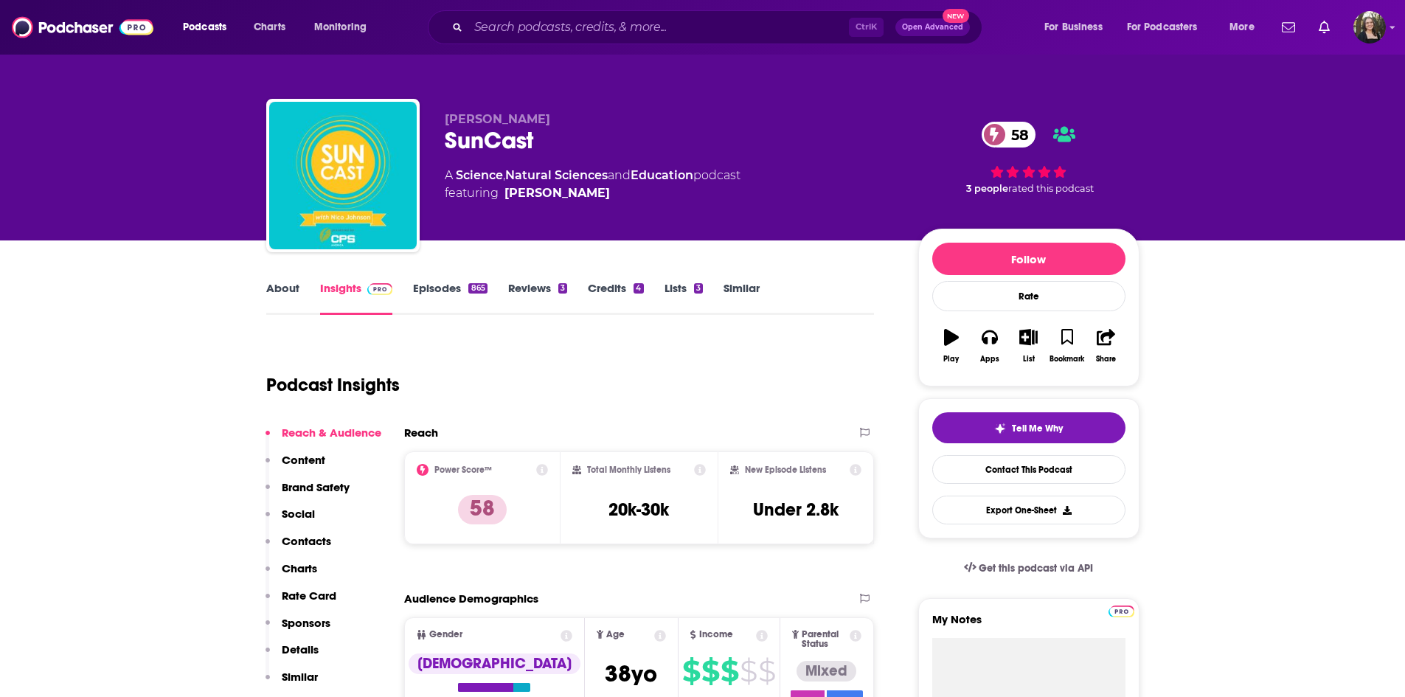
click at [287, 294] on link "About" at bounding box center [282, 298] width 33 height 34
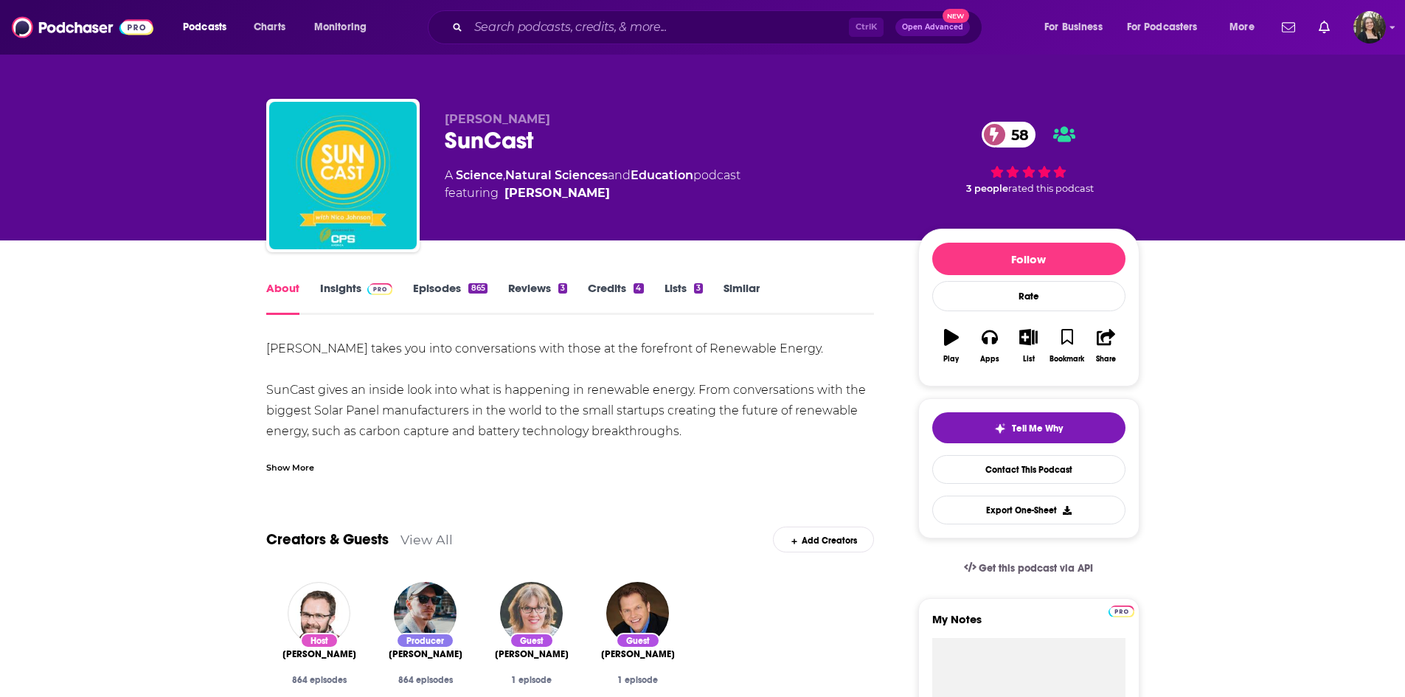
click at [292, 456] on div "Show More" at bounding box center [570, 461] width 608 height 25
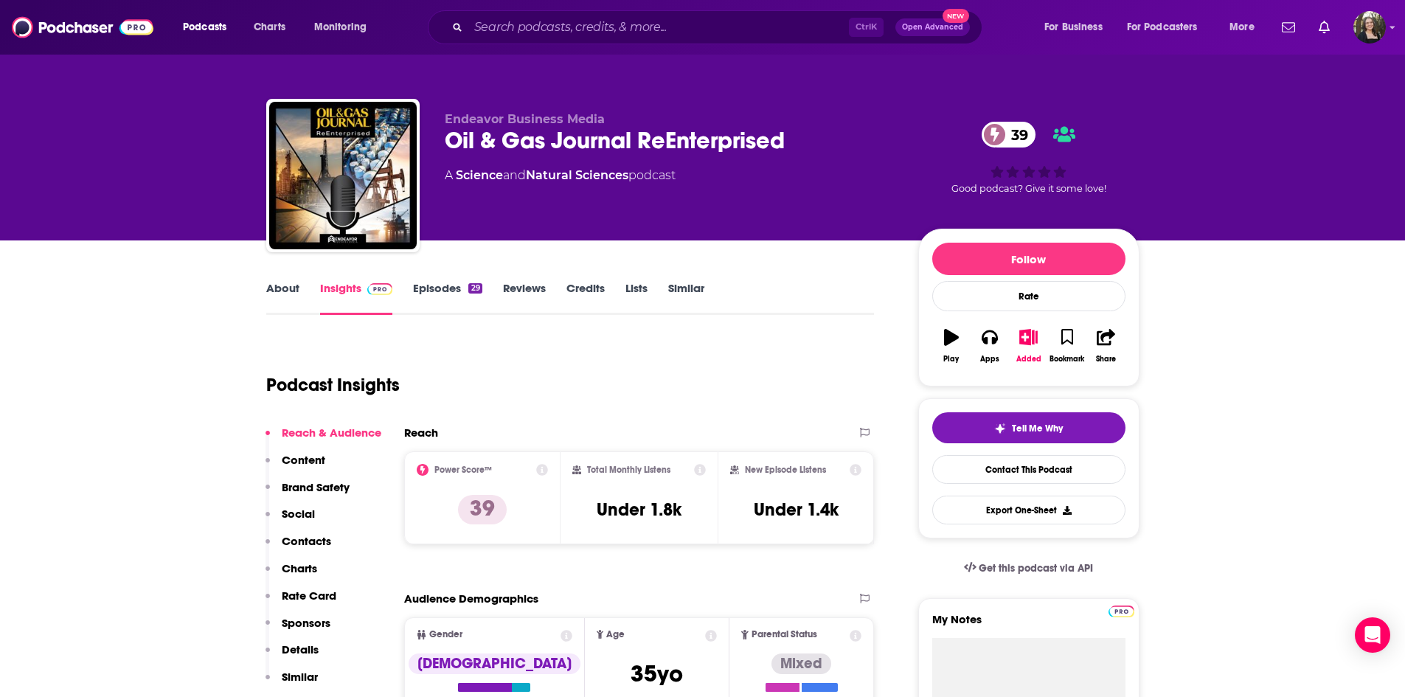
click at [443, 294] on link "Episodes 29" at bounding box center [447, 298] width 69 height 34
